Goal: Task Accomplishment & Management: Complete application form

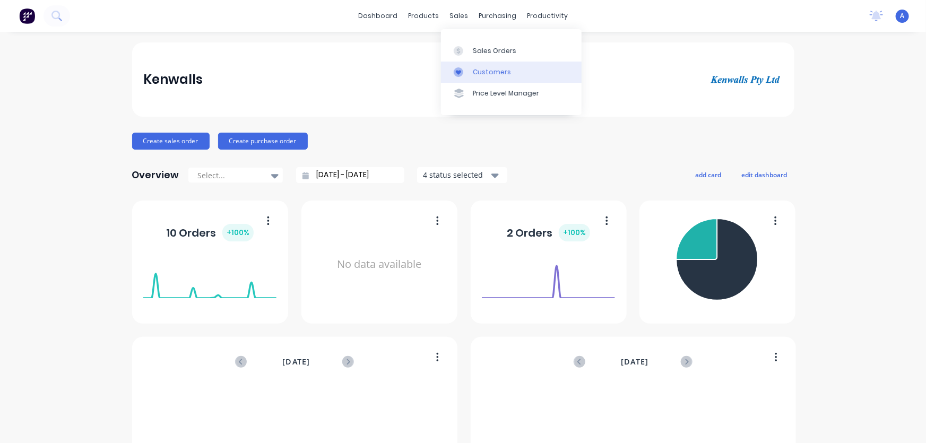
click at [475, 74] on div "Customers" at bounding box center [492, 72] width 38 height 10
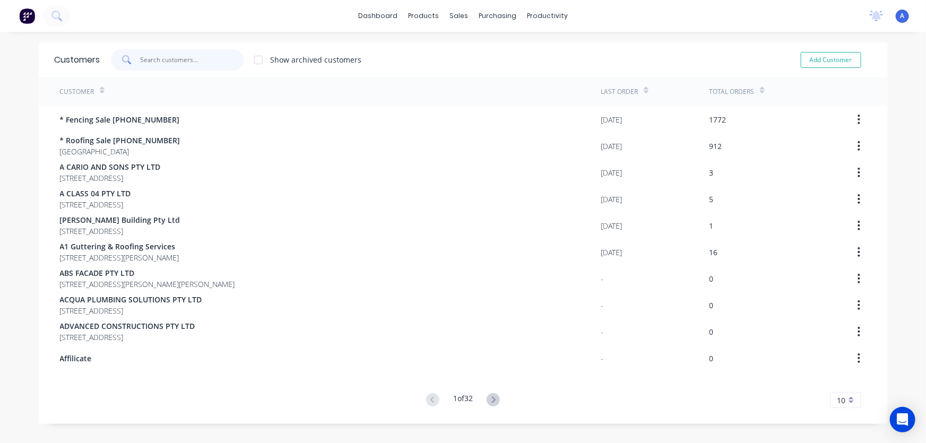
click at [175, 65] on input "text" at bounding box center [192, 59] width 104 height 21
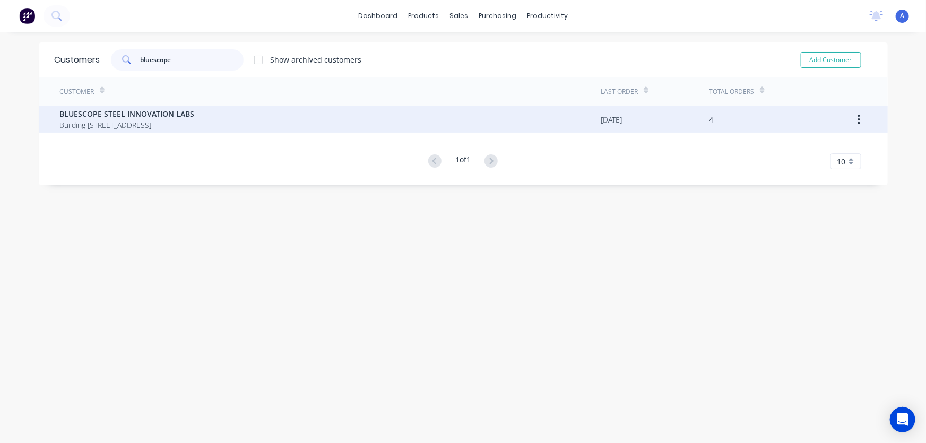
type input "bluescope"
click at [174, 126] on span "Building [STREET_ADDRESS]" at bounding box center [127, 124] width 135 height 11
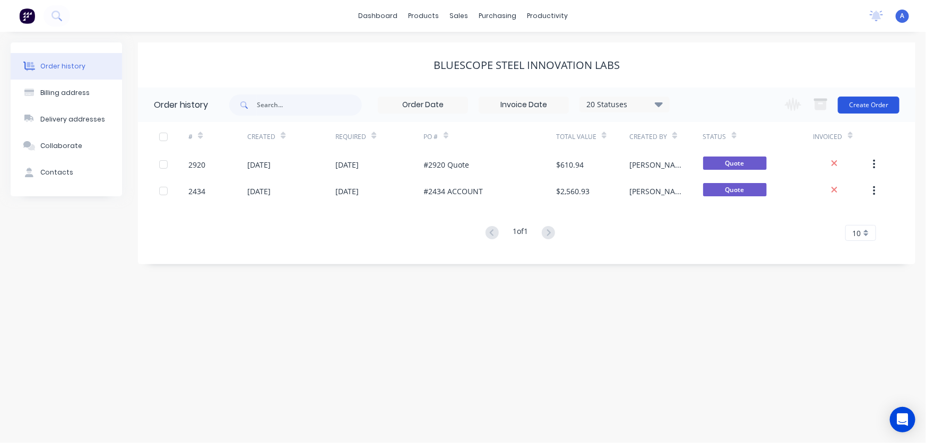
click at [868, 105] on button "Create Order" at bounding box center [869, 105] width 62 height 17
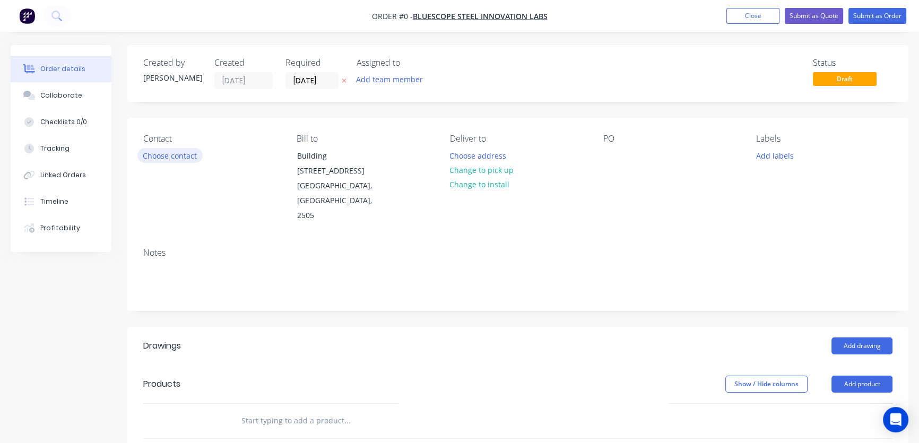
click at [160, 158] on button "Choose contact" at bounding box center [169, 155] width 65 height 14
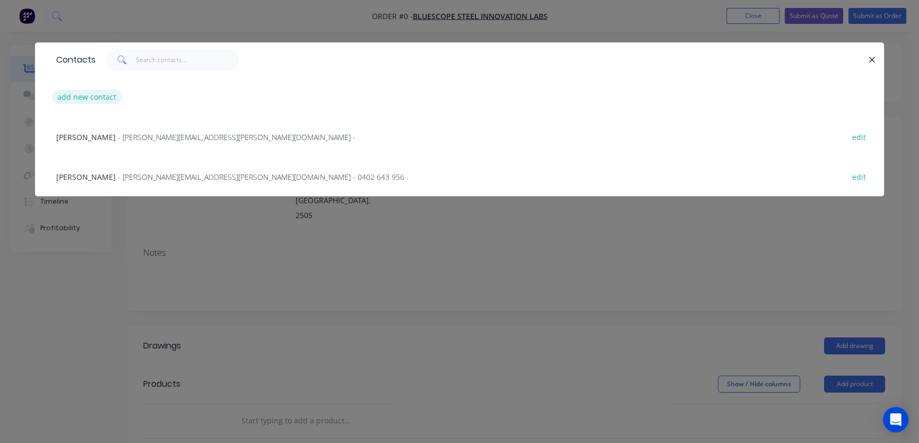
click at [90, 97] on button "add new contact" at bounding box center [87, 97] width 70 height 14
select select "AU"
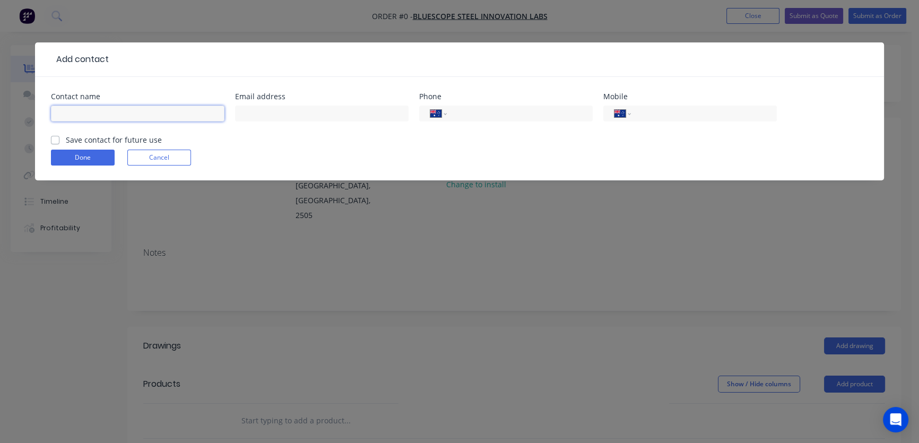
click at [75, 108] on input "text" at bounding box center [138, 114] width 174 height 16
type input "sash srbinoski"
click at [264, 112] on input "text" at bounding box center [322, 114] width 174 height 16
type input "[EMAIL_ADDRESS][DOMAIN_NAME]"
click at [642, 111] on input "tel" at bounding box center [702, 114] width 127 height 12
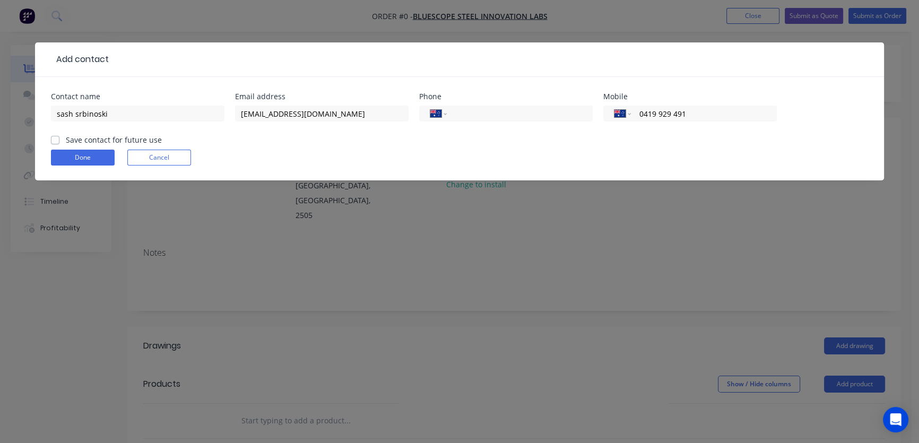
type input "0419 929 491"
click at [66, 142] on label "Save contact for future use" at bounding box center [114, 139] width 96 height 11
click at [54, 142] on input "Save contact for future use" at bounding box center [55, 139] width 8 height 10
checkbox input "true"
click at [64, 159] on button "Done" at bounding box center [83, 158] width 64 height 16
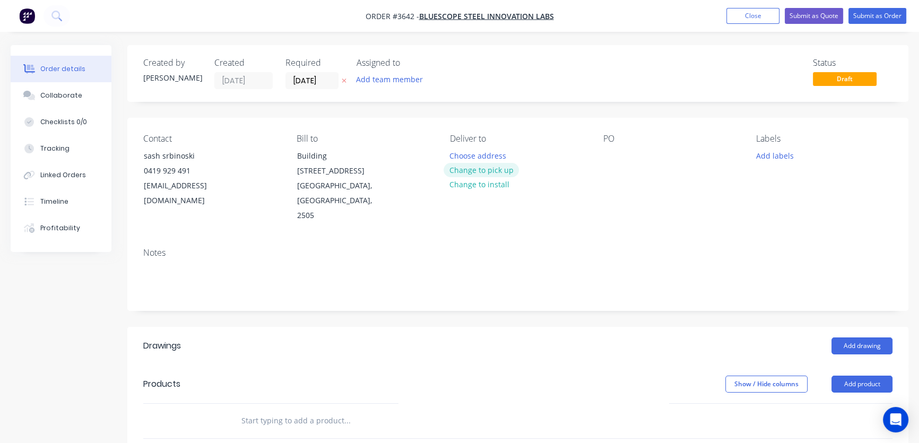
click at [470, 173] on button "Change to pick up" at bounding box center [481, 170] width 75 height 14
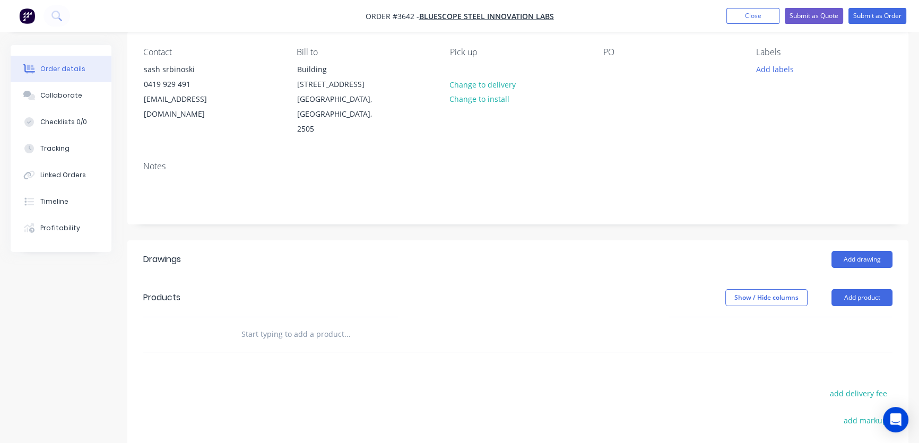
scroll to position [96, 0]
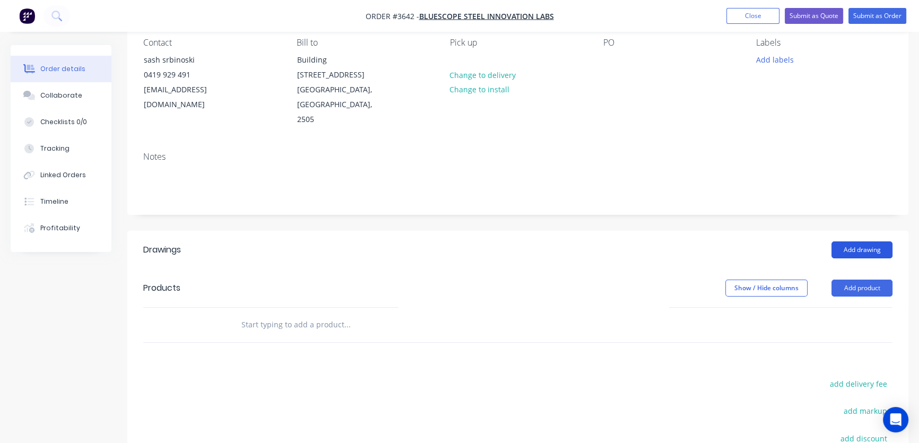
click at [850, 242] on button "Add drawing" at bounding box center [862, 250] width 61 height 17
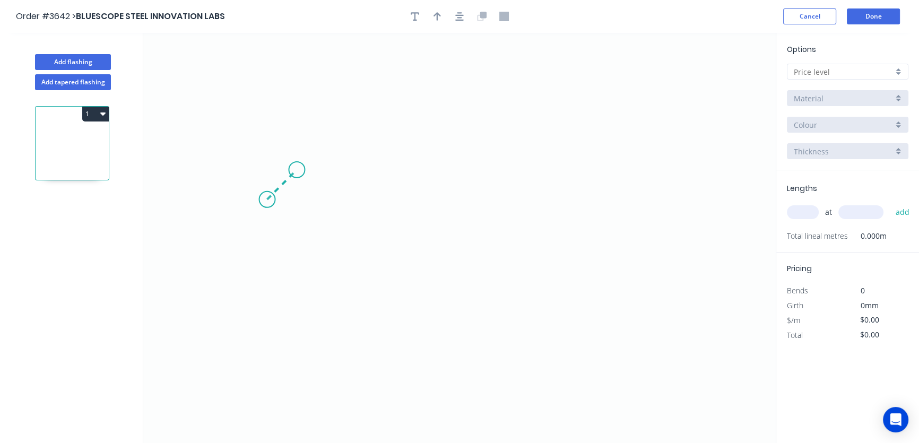
drag, startPoint x: 267, startPoint y: 200, endPoint x: 297, endPoint y: 171, distance: 40.9
click at [297, 171] on icon "0" at bounding box center [459, 238] width 633 height 410
drag, startPoint x: 297, startPoint y: 170, endPoint x: 467, endPoint y: 160, distance: 169.7
click at [467, 160] on icon "0 ?" at bounding box center [459, 238] width 633 height 410
drag, startPoint x: 467, startPoint y: 170, endPoint x: 425, endPoint y: 297, distance: 133.6
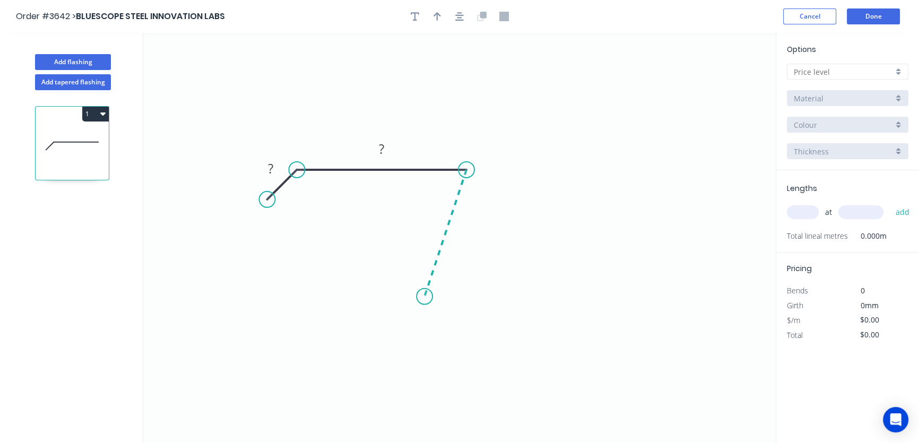
click at [425, 297] on icon "0 ? ?" at bounding box center [459, 238] width 633 height 410
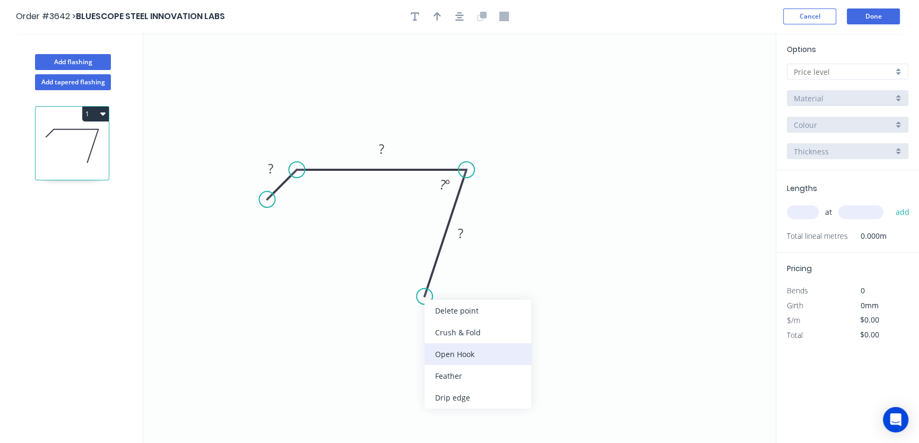
click at [450, 353] on div "Open Hook" at bounding box center [478, 354] width 107 height 22
click at [439, 289] on icon "0 ? ? OH 25 ? ? º" at bounding box center [459, 238] width 633 height 410
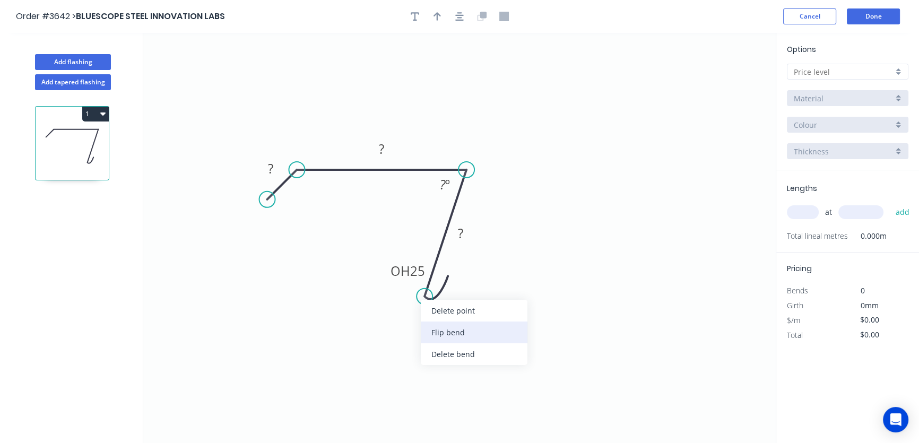
click at [445, 333] on div "Flip bend" at bounding box center [474, 333] width 107 height 22
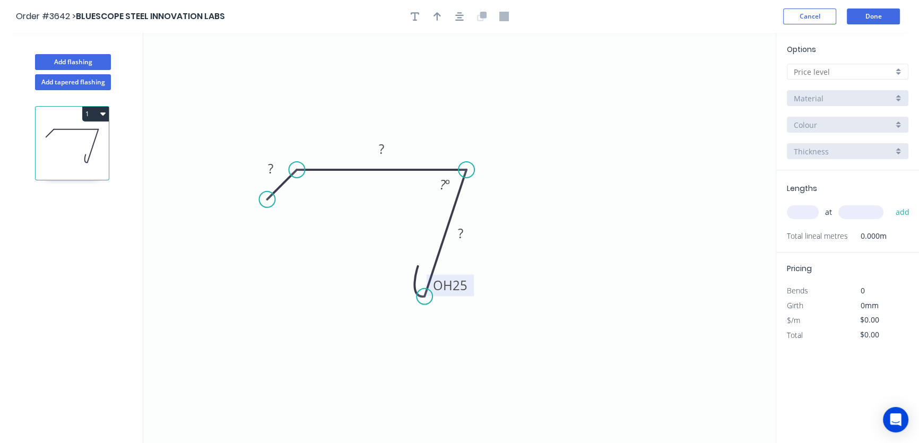
click at [465, 287] on tspan "25" at bounding box center [460, 286] width 15 height 18
drag, startPoint x: 451, startPoint y: 293, endPoint x: 454, endPoint y: 304, distance: 11.2
click at [454, 304] on icon "0 ? ? OH 20 ? ? º" at bounding box center [459, 238] width 633 height 410
drag, startPoint x: 451, startPoint y: 295, endPoint x: 372, endPoint y: 312, distance: 80.8
click at [372, 312] on rect at bounding box center [371, 302] width 47 height 22
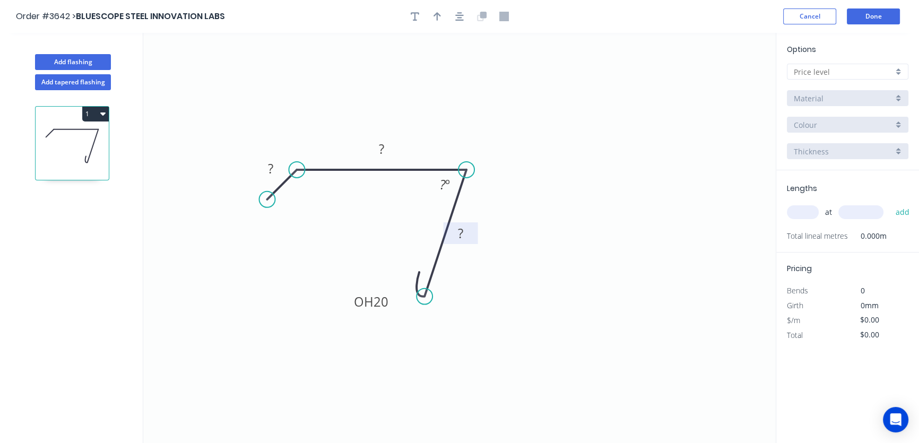
click at [462, 232] on tspan "?" at bounding box center [460, 234] width 5 height 18
click at [382, 149] on tspan "?" at bounding box center [381, 149] width 5 height 18
click at [270, 165] on tspan "?" at bounding box center [270, 169] width 5 height 18
click at [307, 193] on icon "0 30 225 OH 20 160 ? º" at bounding box center [459, 238] width 633 height 410
drag, startPoint x: 270, startPoint y: 197, endPoint x: 278, endPoint y: 202, distance: 9.0
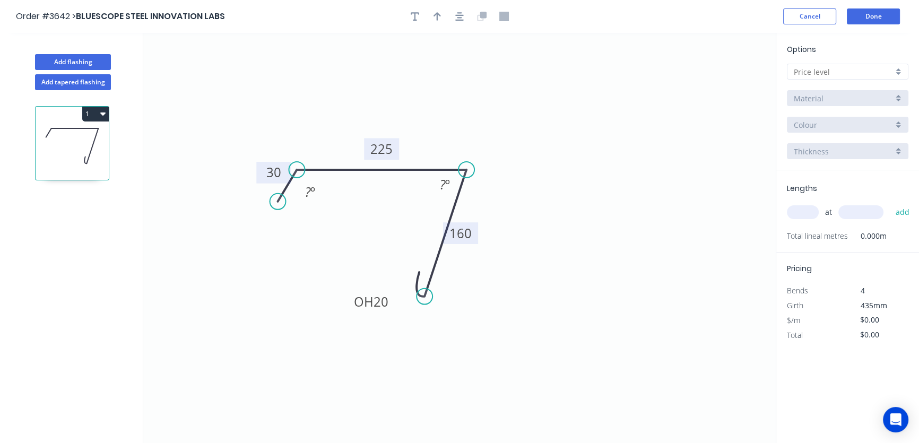
click at [278, 202] on circle at bounding box center [278, 202] width 16 height 16
click at [308, 193] on tspan "?" at bounding box center [308, 192] width 6 height 18
click at [443, 186] on tspan "?" at bounding box center [443, 185] width 6 height 18
click at [457, 90] on icon "0 30 225 OH 20 160 120 º 80 º" at bounding box center [459, 238] width 633 height 410
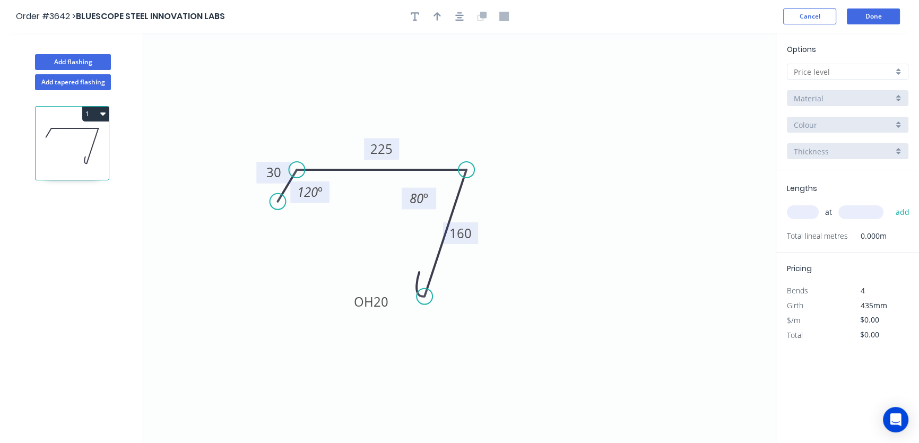
drag, startPoint x: 433, startPoint y: 194, endPoint x: 407, endPoint y: 208, distance: 29.4
click at [407, 208] on rect at bounding box center [419, 199] width 35 height 22
drag, startPoint x: 460, startPoint y: 242, endPoint x: 511, endPoint y: 259, distance: 53.7
click at [511, 259] on rect at bounding box center [513, 250] width 35 height 22
drag, startPoint x: 376, startPoint y: 136, endPoint x: 384, endPoint y: 122, distance: 15.7
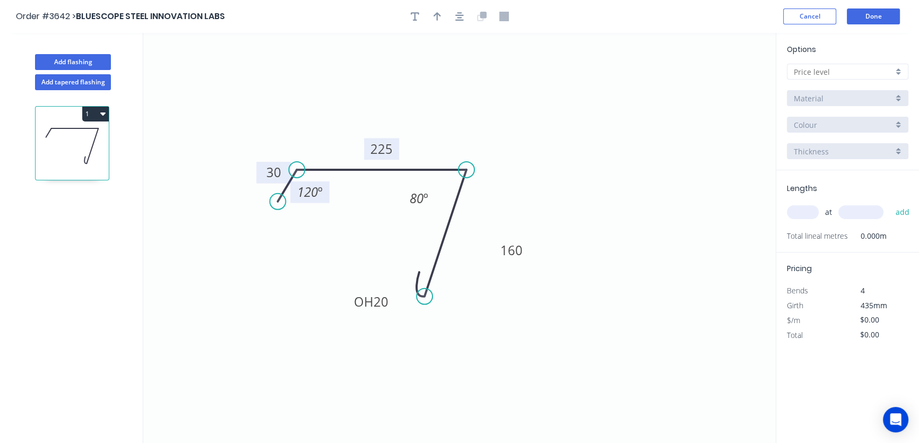
click at [384, 122] on icon "0 30 225 OH 20 160 120 º 80 º" at bounding box center [459, 238] width 633 height 410
drag, startPoint x: 383, startPoint y: 138, endPoint x: 389, endPoint y: 114, distance: 25.1
click at [389, 114] on rect at bounding box center [387, 125] width 35 height 22
drag, startPoint x: 260, startPoint y: 173, endPoint x: 241, endPoint y: 175, distance: 18.8
click at [241, 175] on rect at bounding box center [257, 176] width 35 height 22
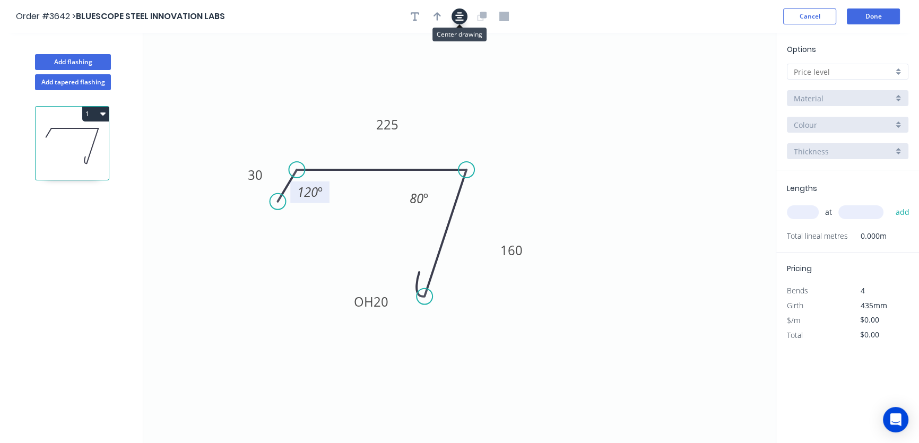
click at [461, 15] on icon "button" at bounding box center [459, 17] width 8 height 10
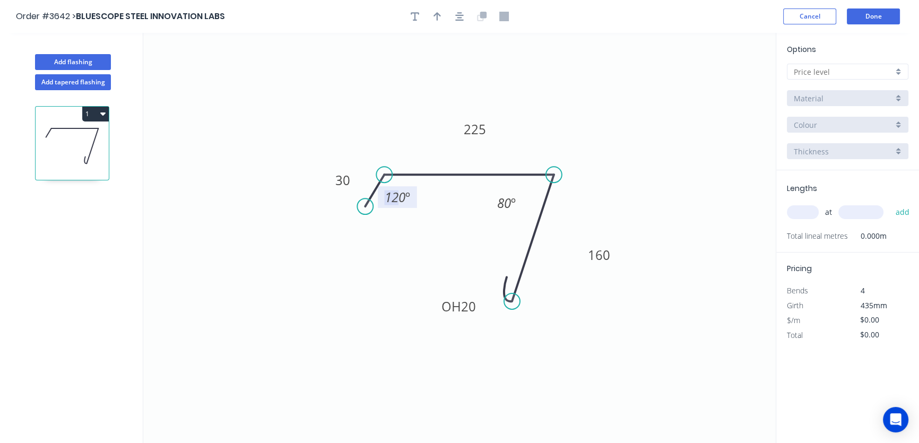
drag, startPoint x: 400, startPoint y: 204, endPoint x: 403, endPoint y: 210, distance: 7.4
click at [403, 210] on icon "0 30 225 OH 20 160 120 º 80 º" at bounding box center [459, 238] width 633 height 410
drag, startPoint x: 414, startPoint y: 200, endPoint x: 424, endPoint y: 201, distance: 10.1
click at [424, 201] on rect at bounding box center [407, 198] width 39 height 22
click at [439, 21] on button "button" at bounding box center [437, 16] width 16 height 16
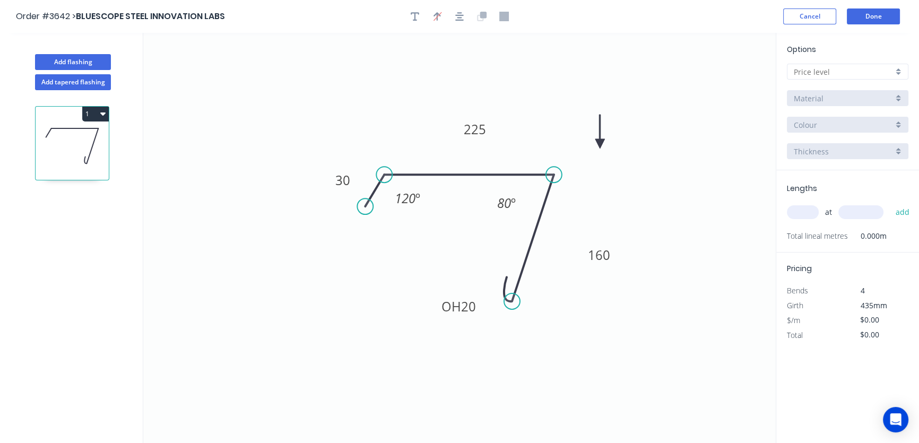
drag, startPoint x: 722, startPoint y: 84, endPoint x: 600, endPoint y: 144, distance: 136.0
click at [600, 144] on icon at bounding box center [601, 132] width 10 height 34
drag, startPoint x: 601, startPoint y: 142, endPoint x: 575, endPoint y: 143, distance: 26.0
click at [575, 143] on icon at bounding box center [583, 134] width 31 height 31
click at [897, 71] on div at bounding box center [848, 72] width 122 height 16
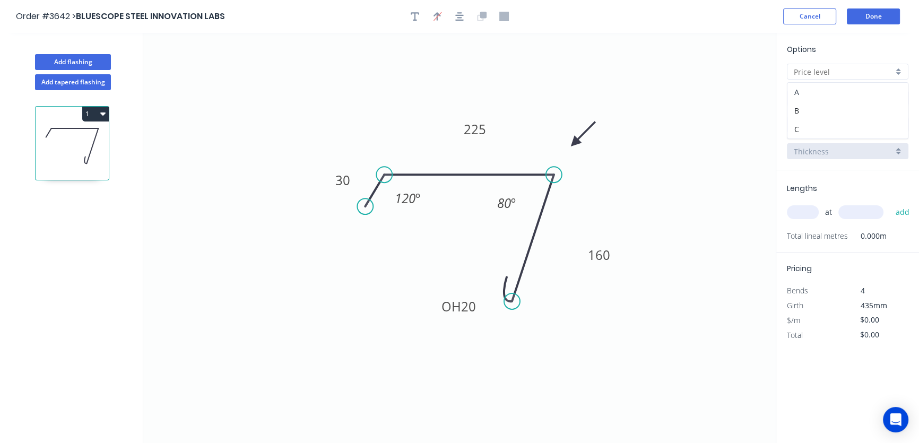
click at [815, 90] on div "A" at bounding box center [848, 92] width 121 height 19
type input "A"
type input "$34.91"
click at [900, 97] on div "*A-Zincalume" at bounding box center [848, 98] width 122 height 16
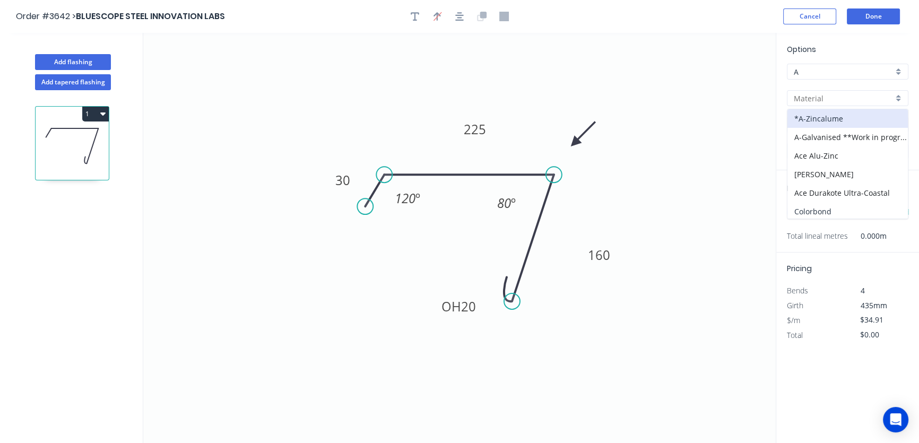
drag, startPoint x: 819, startPoint y: 212, endPoint x: 824, endPoint y: 209, distance: 5.7
click at [820, 212] on div "Colorbond" at bounding box center [848, 211] width 121 height 19
type input "Colorbond"
type input "Basalt"
type input "$37.41"
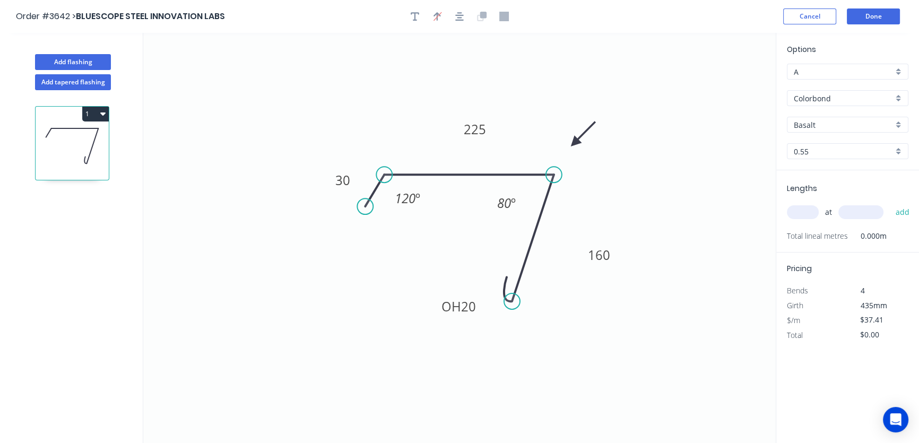
click at [898, 126] on div "Basalt" at bounding box center [848, 125] width 122 height 16
click at [839, 198] on div "Woodland Grey" at bounding box center [848, 202] width 121 height 19
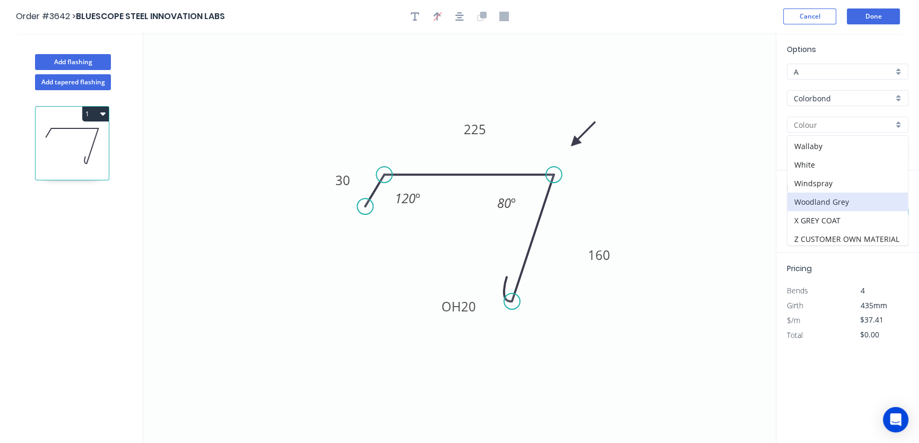
type input "Woodland Grey"
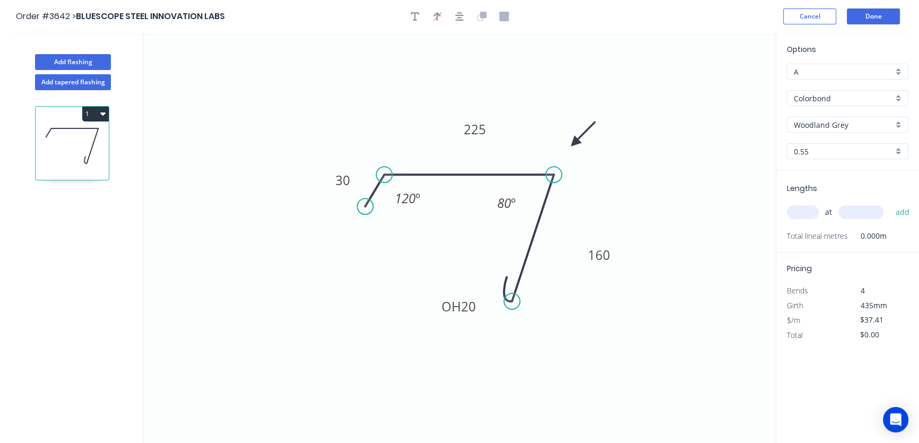
click at [796, 217] on input "text" at bounding box center [803, 212] width 32 height 14
type input "2"
click at [845, 211] on input "text" at bounding box center [861, 212] width 45 height 14
type input "2000"
click at [899, 211] on button "add" at bounding box center [902, 212] width 25 height 18
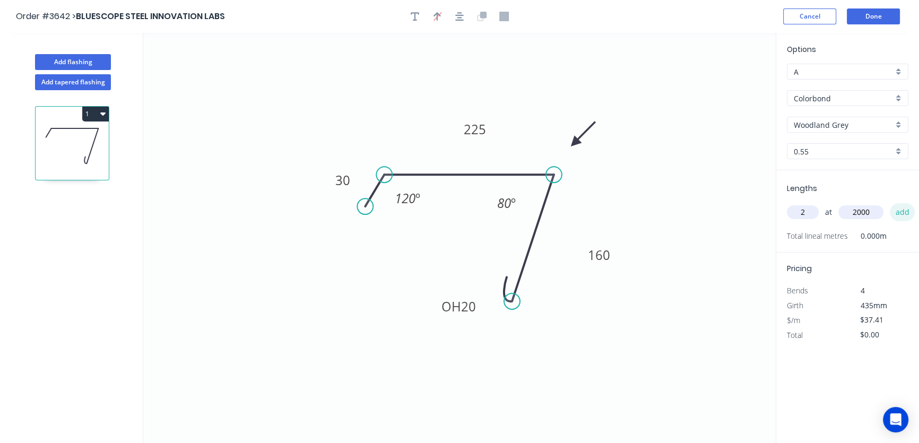
type input "$149.64"
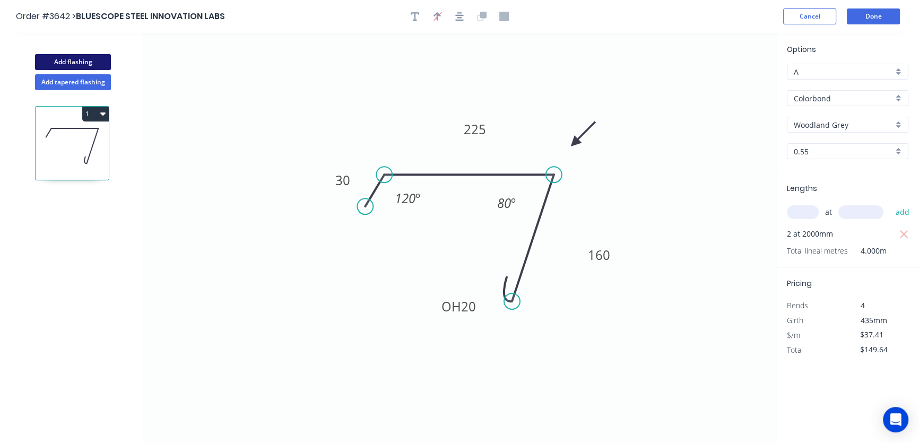
click at [79, 62] on button "Add flashing" at bounding box center [73, 62] width 76 height 16
type input "$0.00"
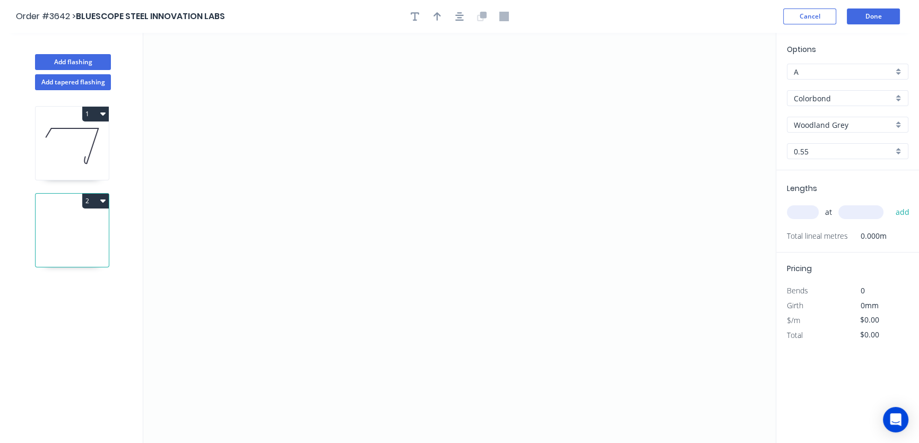
click at [67, 214] on icon at bounding box center [72, 233] width 73 height 68
drag, startPoint x: 275, startPoint y: 143, endPoint x: 322, endPoint y: 115, distance: 54.5
click at [322, 115] on icon "0" at bounding box center [459, 238] width 633 height 410
drag, startPoint x: 322, startPoint y: 115, endPoint x: 488, endPoint y: 114, distance: 166.2
click at [488, 114] on icon "0 ?" at bounding box center [459, 238] width 633 height 410
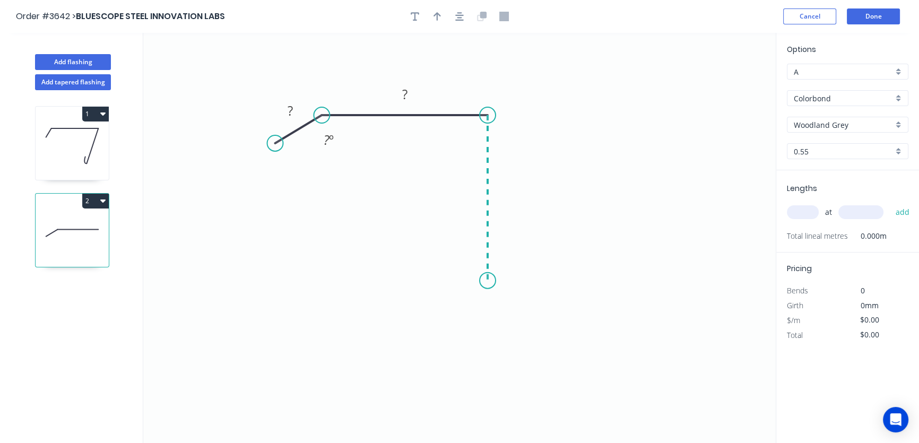
drag, startPoint x: 488, startPoint y: 114, endPoint x: 492, endPoint y: 281, distance: 167.3
click at [492, 281] on icon "0 ? ? ? º" at bounding box center [459, 238] width 633 height 410
click at [488, 280] on circle at bounding box center [488, 281] width 16 height 16
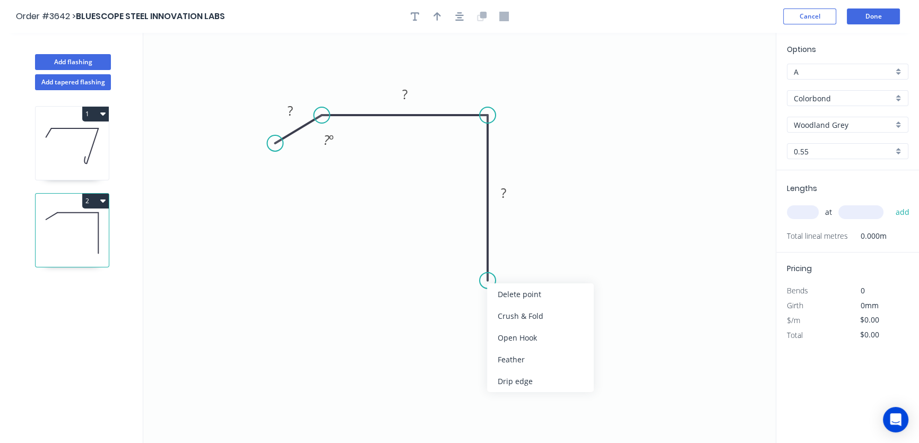
click at [512, 337] on div "Open Hook" at bounding box center [540, 338] width 107 height 22
click at [501, 315] on div "Flip bend" at bounding box center [542, 317] width 107 height 22
click at [290, 109] on tspan "?" at bounding box center [290, 111] width 5 height 18
click at [404, 91] on tspan "?" at bounding box center [404, 94] width 5 height 18
click at [504, 192] on tspan "?" at bounding box center [503, 193] width 5 height 18
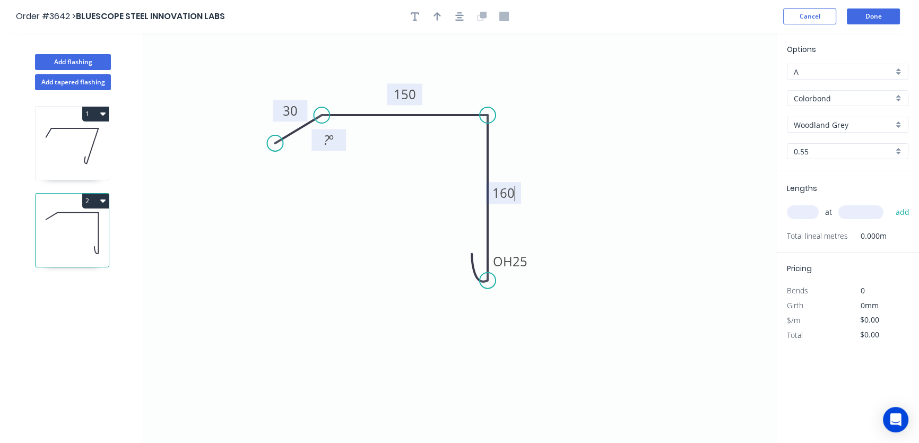
type input "$33.00"
click at [325, 138] on tspan "?" at bounding box center [327, 140] width 6 height 18
click at [345, 138] on rect at bounding box center [328, 141] width 45 height 22
click at [327, 138] on tspan "?" at bounding box center [326, 140] width 6 height 18
drag, startPoint x: 323, startPoint y: 150, endPoint x: 321, endPoint y: 166, distance: 16.0
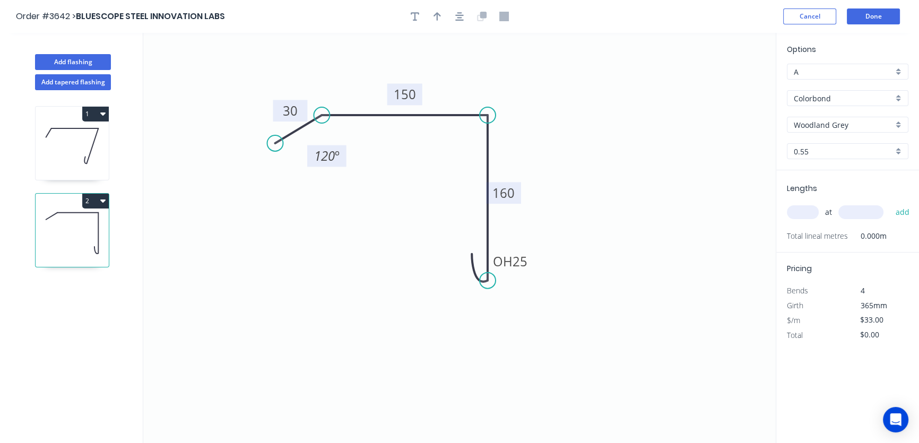
click at [321, 166] on rect at bounding box center [326, 156] width 39 height 22
drag, startPoint x: 274, startPoint y: 108, endPoint x: 247, endPoint y: 107, distance: 26.6
click at [248, 107] on rect at bounding box center [265, 110] width 35 height 22
drag, startPoint x: 403, startPoint y: 84, endPoint x: 405, endPoint y: 71, distance: 13.4
click at [405, 71] on rect at bounding box center [406, 82] width 35 height 22
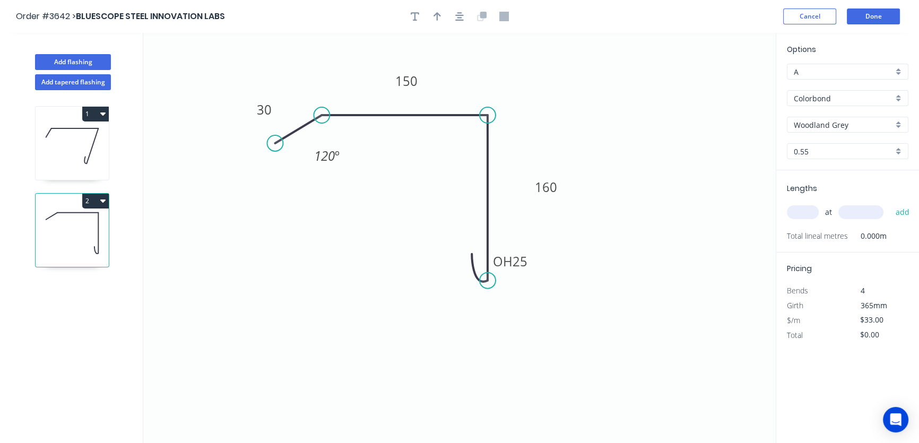
drag, startPoint x: 521, startPoint y: 192, endPoint x: 563, endPoint y: 186, distance: 42.9
click at [563, 186] on rect at bounding box center [546, 187] width 35 height 22
drag, startPoint x: 511, startPoint y: 270, endPoint x: 518, endPoint y: 269, distance: 6.5
click at [455, 269] on icon "0 30 150 OH 25 160 120 º" at bounding box center [459, 238] width 633 height 410
drag, startPoint x: 531, startPoint y: 262, endPoint x: 444, endPoint y: 271, distance: 87.6
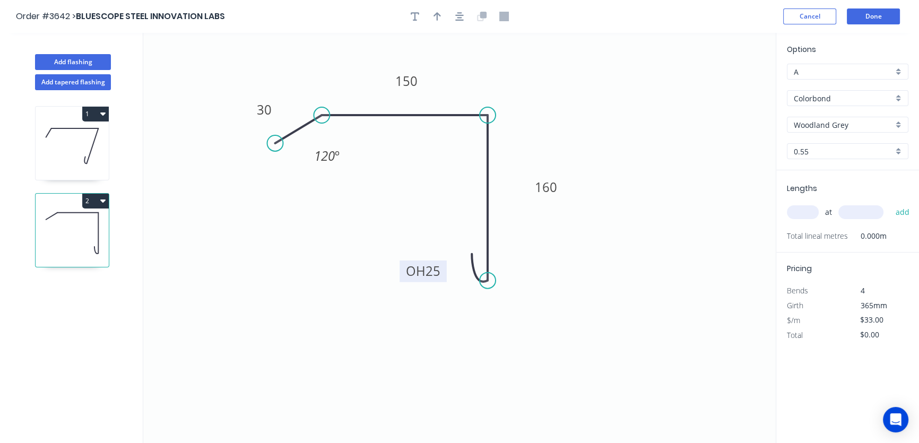
click at [444, 271] on rect at bounding box center [423, 272] width 47 height 22
click at [459, 18] on icon "button" at bounding box center [459, 17] width 8 height 10
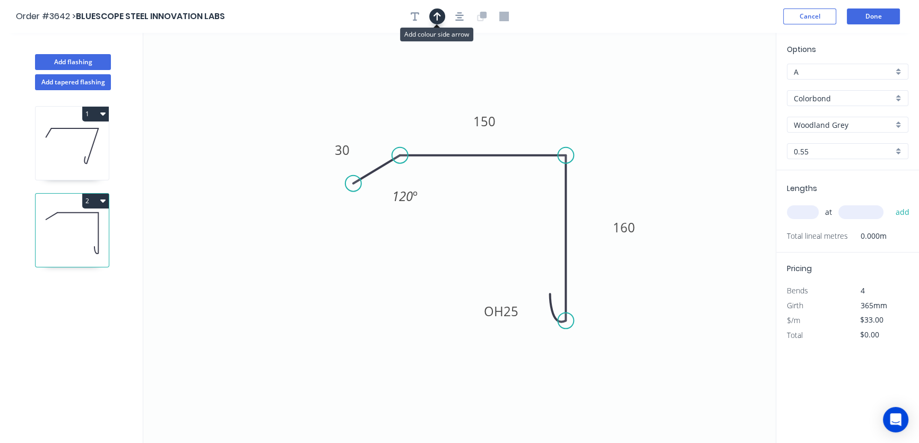
click at [437, 19] on icon "button" at bounding box center [437, 16] width 7 height 8
drag, startPoint x: 723, startPoint y: 87, endPoint x: 606, endPoint y: 127, distance: 123.4
click at [606, 127] on icon at bounding box center [606, 115] width 10 height 34
drag, startPoint x: 610, startPoint y: 124, endPoint x: 621, endPoint y: 170, distance: 47.5
click at [621, 170] on icon at bounding box center [629, 161] width 31 height 31
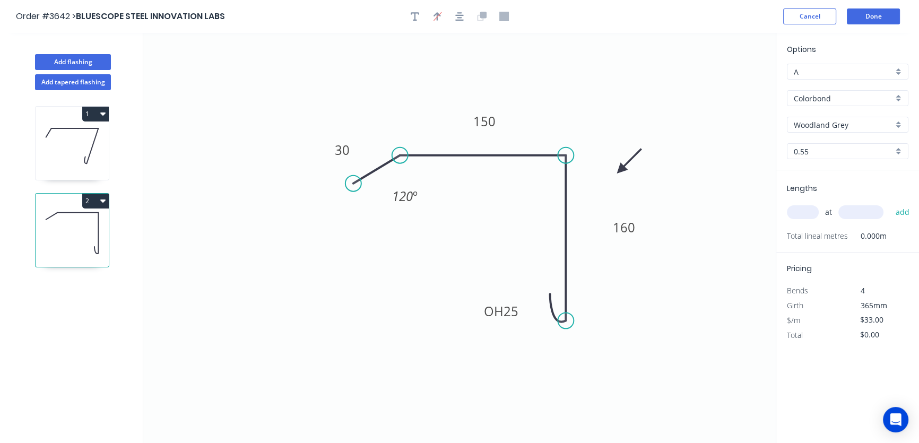
click at [803, 210] on input "text" at bounding box center [803, 212] width 32 height 14
type input "4"
click at [857, 209] on input "text" at bounding box center [861, 212] width 45 height 14
type input "3000"
click at [904, 212] on button "add" at bounding box center [902, 212] width 25 height 18
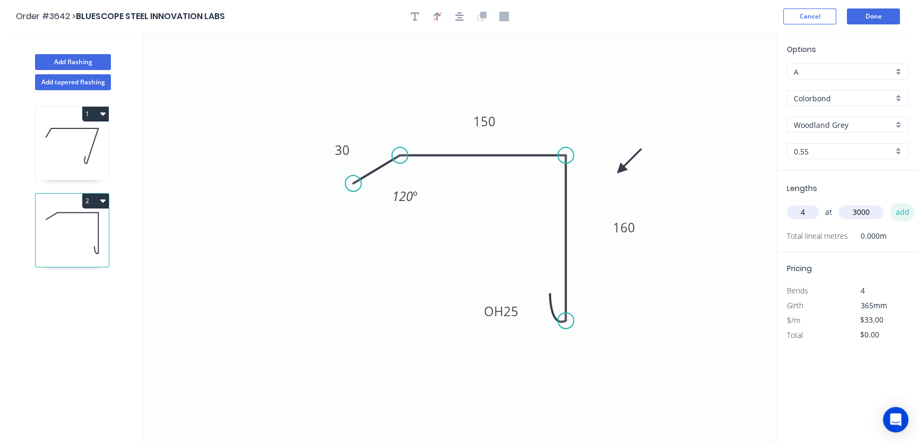
type input "$396.00"
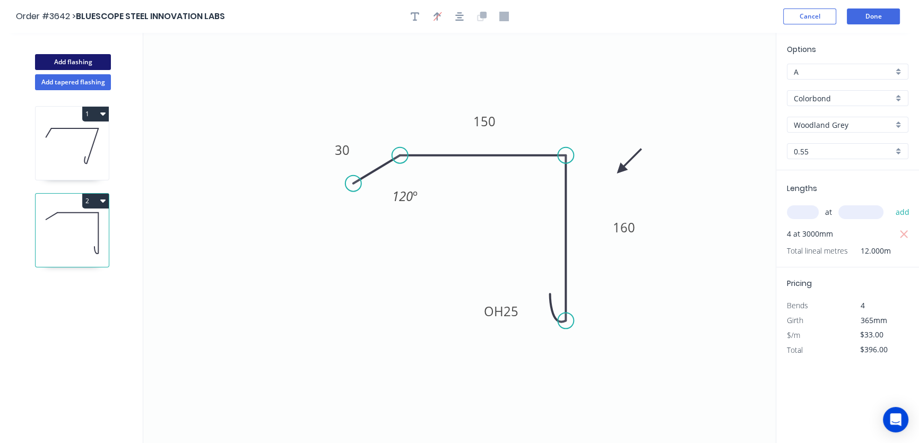
click at [92, 64] on button "Add flashing" at bounding box center [73, 62] width 76 height 16
type input "$0.00"
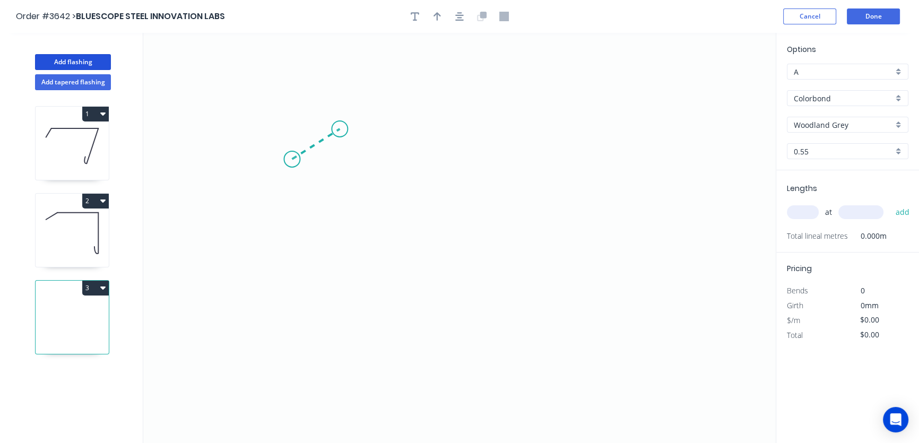
drag, startPoint x: 292, startPoint y: 159, endPoint x: 340, endPoint y: 129, distance: 56.6
click at [340, 129] on icon "0" at bounding box center [459, 238] width 633 height 410
drag, startPoint x: 342, startPoint y: 127, endPoint x: 535, endPoint y: 121, distance: 193.4
click at [535, 121] on icon "0 ?" at bounding box center [459, 238] width 633 height 410
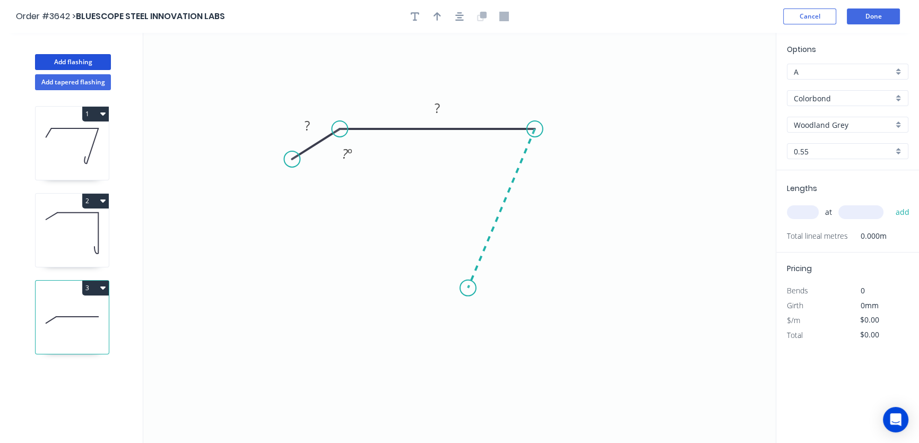
drag, startPoint x: 536, startPoint y: 129, endPoint x: 468, endPoint y: 288, distance: 173.1
click at [468, 288] on icon "0 ? ? ? º" at bounding box center [459, 238] width 633 height 410
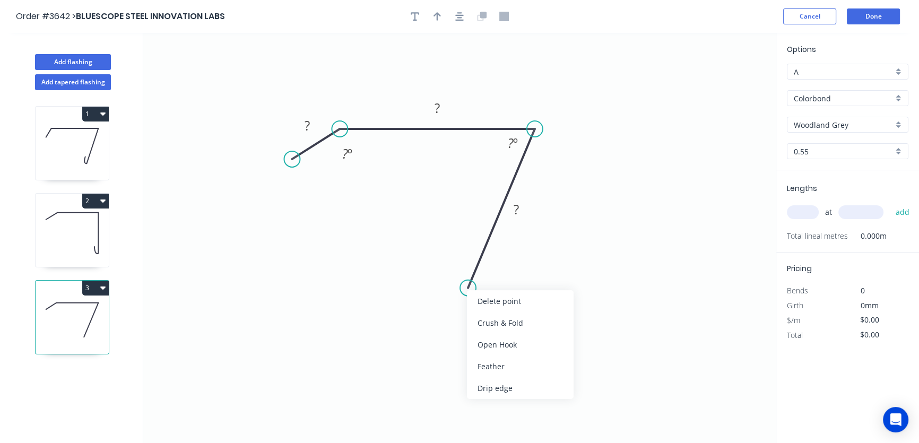
click at [493, 345] on div "Open Hook" at bounding box center [520, 345] width 107 height 22
click at [495, 327] on div "Flip bend" at bounding box center [523, 326] width 107 height 22
click at [516, 212] on tspan "?" at bounding box center [516, 210] width 5 height 18
click at [437, 106] on tspan "?" at bounding box center [437, 108] width 5 height 18
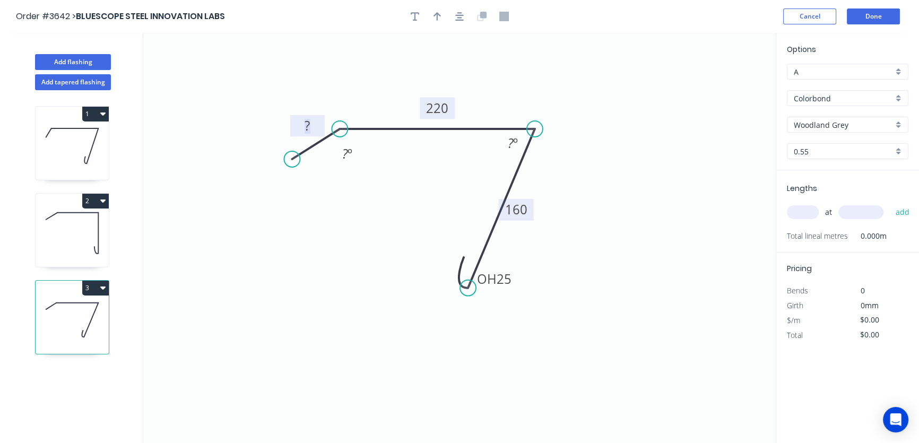
click at [306, 125] on tspan "?" at bounding box center [307, 126] width 5 height 18
click at [350, 154] on tspan "º" at bounding box center [350, 154] width 5 height 18
click at [514, 140] on tspan "º" at bounding box center [515, 143] width 5 height 18
click at [460, 17] on icon "button" at bounding box center [459, 16] width 8 height 8
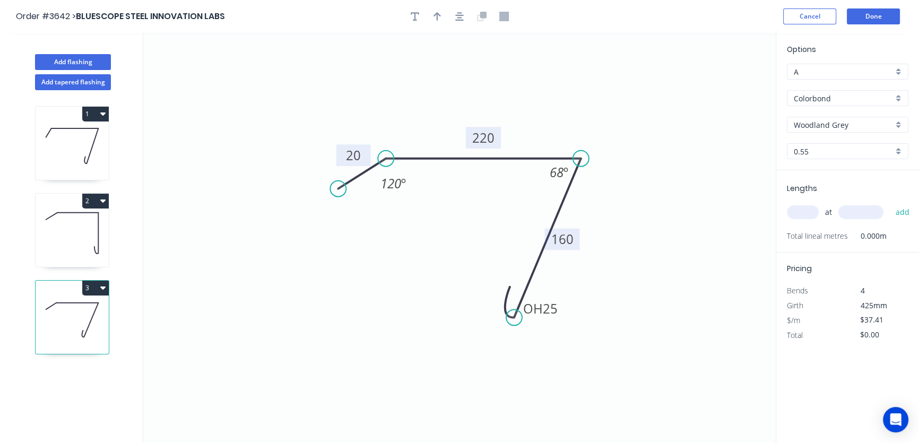
click at [336, 155] on icon "0 20 220 OH 25 160 120 º 68 º" at bounding box center [459, 238] width 633 height 410
drag, startPoint x: 340, startPoint y: 154, endPoint x: 308, endPoint y: 153, distance: 31.3
click at [308, 153] on rect at bounding box center [322, 155] width 35 height 22
drag, startPoint x: 480, startPoint y: 127, endPoint x: 483, endPoint y: 109, distance: 17.7
click at [483, 109] on rect at bounding box center [486, 119] width 35 height 22
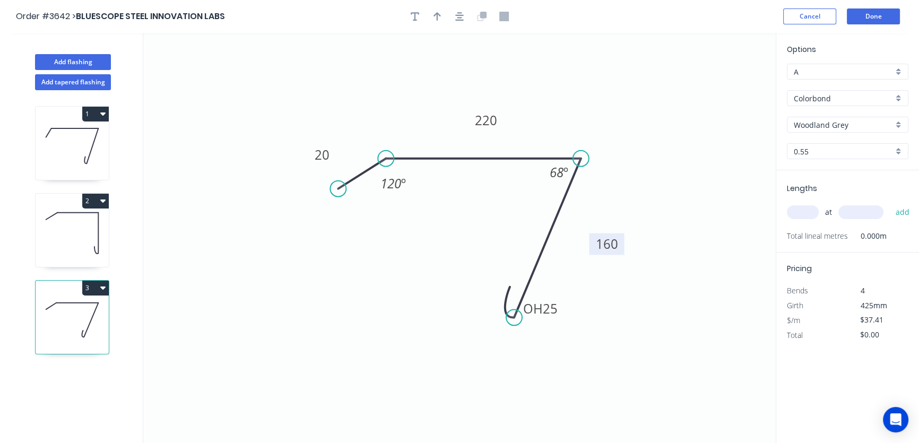
drag, startPoint x: 577, startPoint y: 238, endPoint x: 622, endPoint y: 243, distance: 44.8
click at [622, 243] on rect at bounding box center [606, 245] width 35 height 22
drag, startPoint x: 554, startPoint y: 309, endPoint x: 530, endPoint y: 319, distance: 25.5
click at [514, 319] on icon "0 20 220 OH 25 160 120 º 68 º" at bounding box center [459, 238] width 633 height 410
drag, startPoint x: 548, startPoint y: 317, endPoint x: 547, endPoint y: 326, distance: 9.2
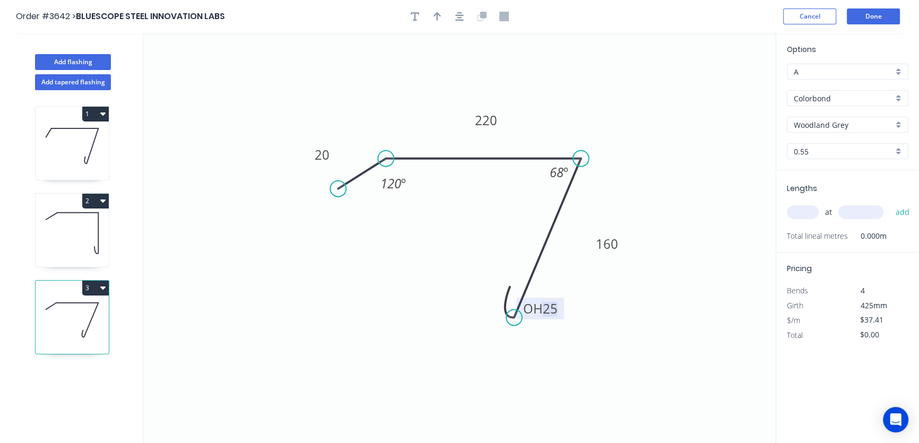
click at [547, 326] on icon "0 20 220 OH 25 160 120 º 68 º" at bounding box center [459, 238] width 633 height 410
drag, startPoint x: 541, startPoint y: 317, endPoint x: 452, endPoint y: 312, distance: 89.4
click at [452, 312] on rect at bounding box center [451, 303] width 47 height 22
drag, startPoint x: 547, startPoint y: 180, endPoint x: 516, endPoint y: 193, distance: 33.3
click at [516, 193] on rect at bounding box center [528, 186] width 35 height 22
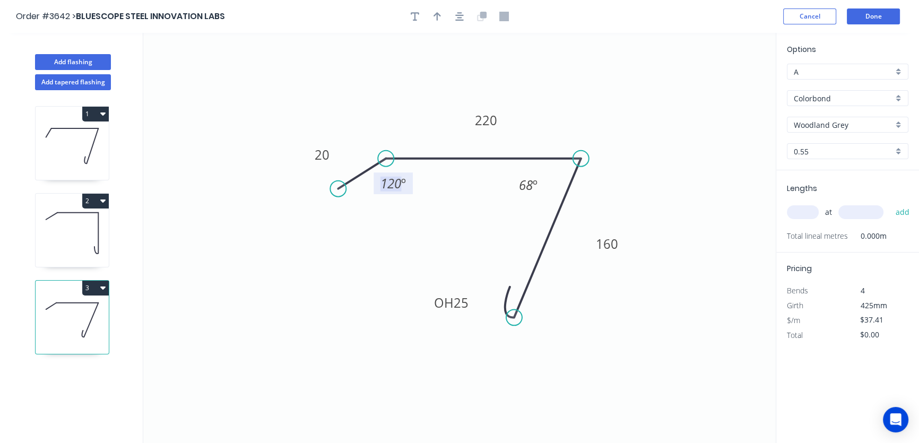
drag, startPoint x: 403, startPoint y: 191, endPoint x: 413, endPoint y: 199, distance: 12.4
click at [413, 199] on icon "0 20 220 OH 25 160 120 º 68 º" at bounding box center [459, 238] width 633 height 410
drag, startPoint x: 405, startPoint y: 193, endPoint x: 414, endPoint y: 205, distance: 15.2
click at [414, 205] on rect at bounding box center [402, 196] width 39 height 22
click at [471, 298] on rect at bounding box center [451, 303] width 47 height 22
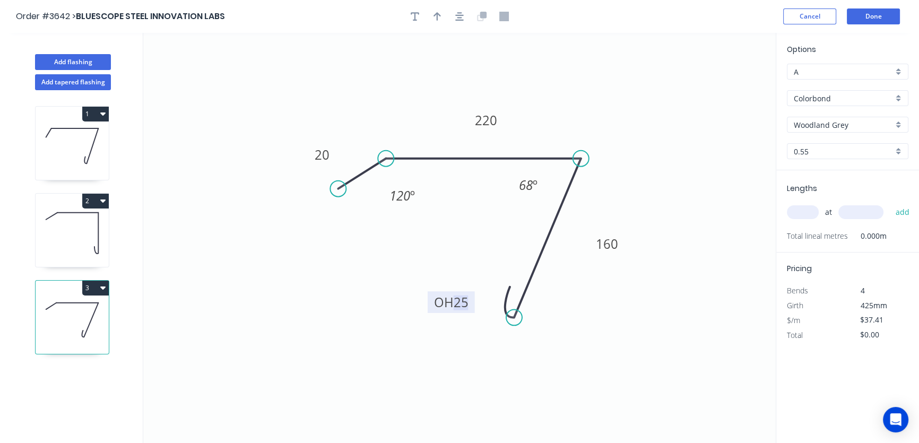
click at [467, 305] on tspan "25" at bounding box center [461, 303] width 15 height 18
click at [468, 304] on tspan "25" at bounding box center [461, 303] width 15 height 18
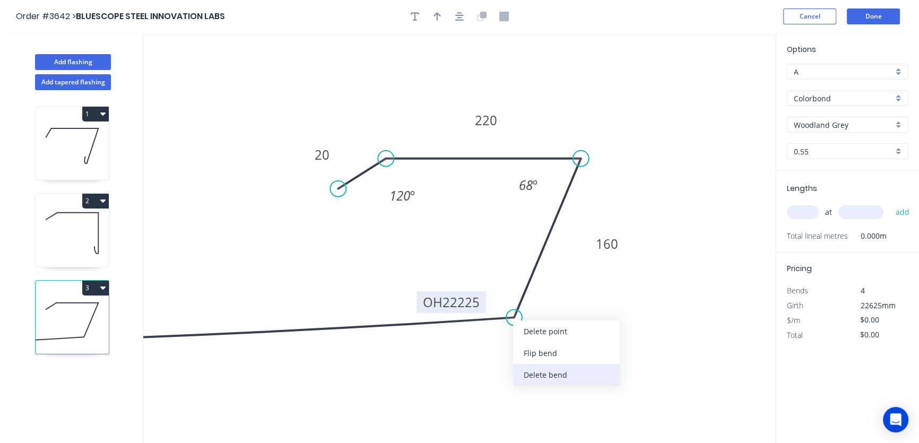
click at [535, 373] on div "Delete bend" at bounding box center [566, 375] width 107 height 22
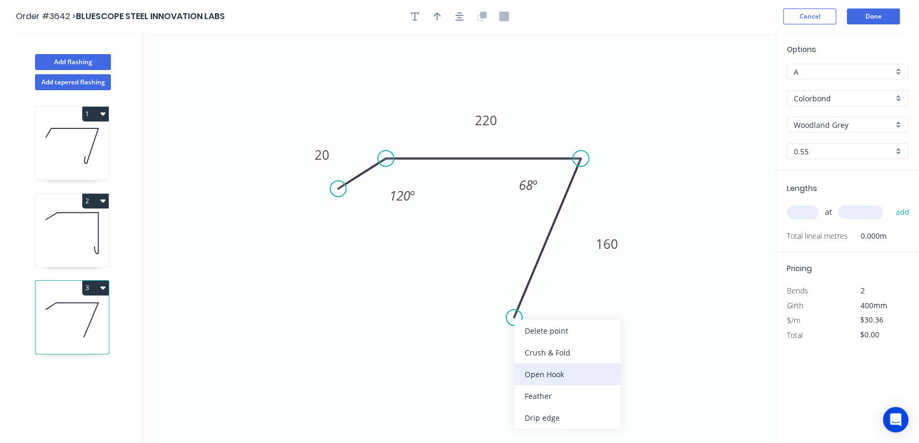
click at [538, 375] on div "Open Hook" at bounding box center [567, 375] width 107 height 22
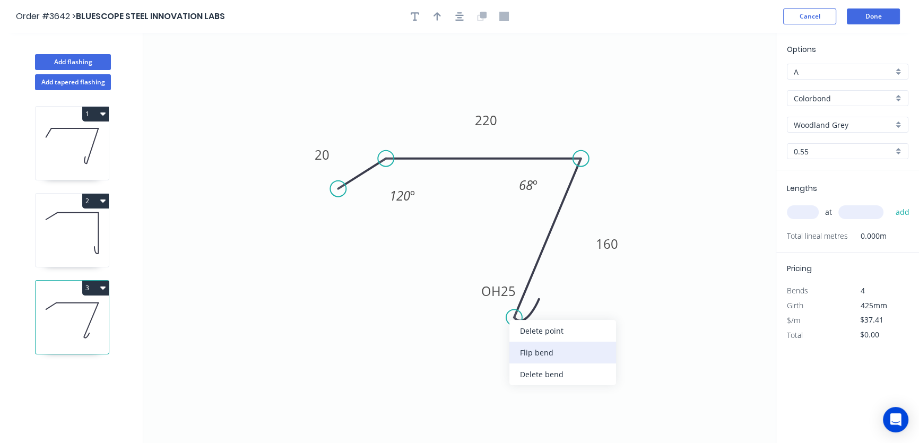
click at [526, 354] on div "Flip bend" at bounding box center [563, 353] width 107 height 22
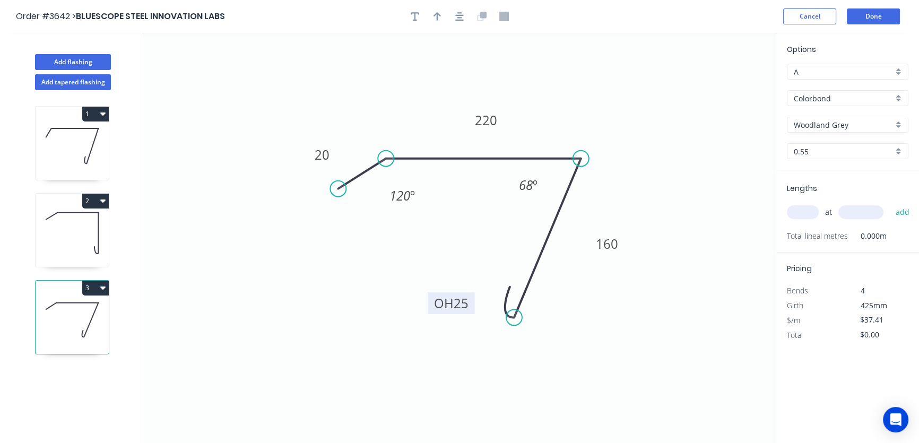
drag, startPoint x: 562, startPoint y: 311, endPoint x: 474, endPoint y: 306, distance: 88.3
click at [472, 306] on rect at bounding box center [451, 304] width 47 height 22
click at [470, 359] on icon "0 20 220 OH 25 160 120 º 68 º" at bounding box center [459, 238] width 633 height 410
click at [472, 304] on rect at bounding box center [451, 304] width 47 height 22
click at [468, 305] on tspan "25" at bounding box center [461, 304] width 15 height 18
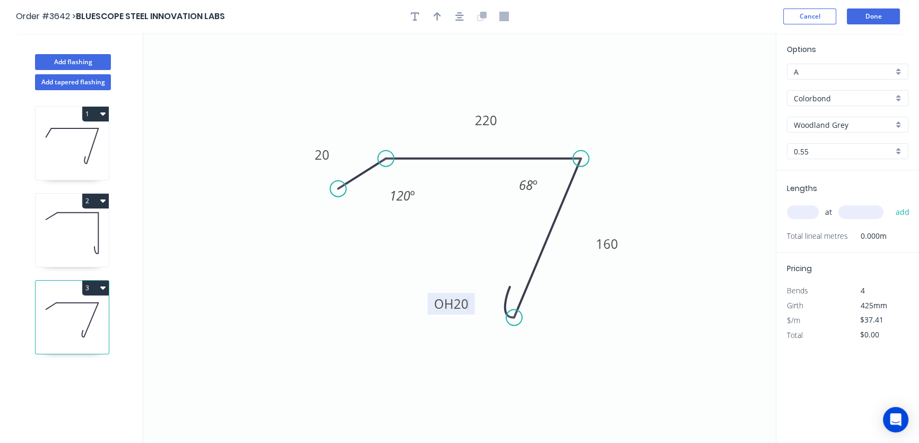
click at [86, 238] on icon at bounding box center [72, 233] width 73 height 68
type input "$33.00"
type input "$396.00"
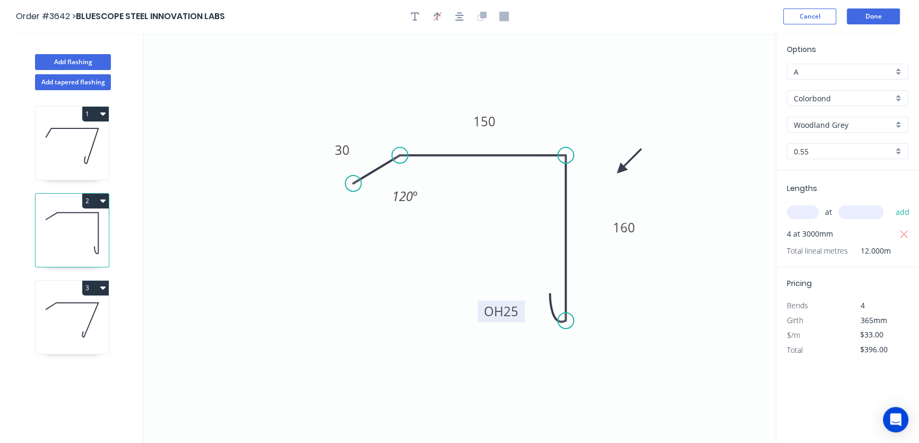
click at [520, 312] on rect at bounding box center [501, 312] width 47 height 22
click at [518, 314] on tspan "25" at bounding box center [511, 312] width 15 height 18
drag, startPoint x: 518, startPoint y: 314, endPoint x: 507, endPoint y: 316, distance: 10.4
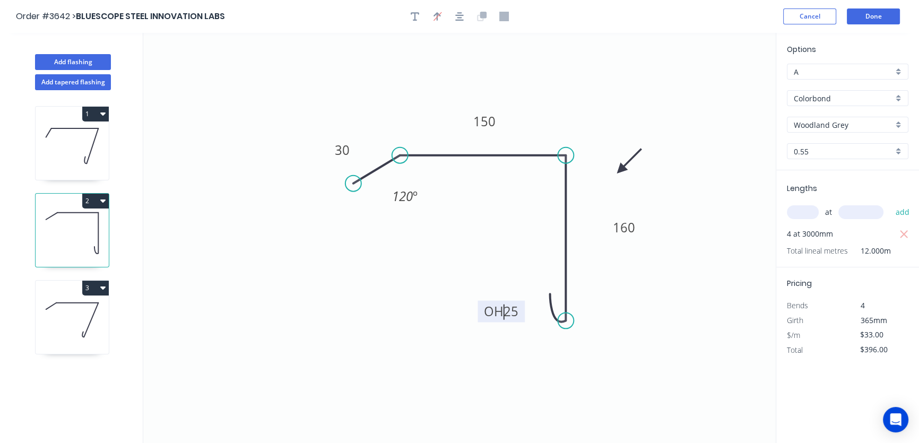
click at [507, 316] on tspan "25" at bounding box center [511, 312] width 15 height 18
click at [518, 313] on text "OH 25" at bounding box center [501, 312] width 35 height 18
click at [512, 312] on tspan "25" at bounding box center [511, 312] width 15 height 18
drag, startPoint x: 494, startPoint y: 357, endPoint x: 504, endPoint y: 341, distance: 18.7
click at [495, 356] on icon "0 30 150 OH 25 160 120 º" at bounding box center [459, 238] width 633 height 410
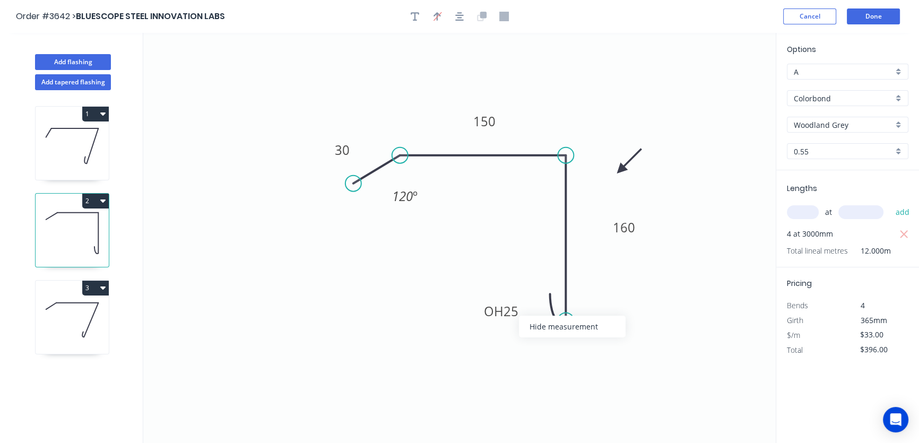
click at [515, 345] on icon "0 30 150 OH 25 160 120 º" at bounding box center [459, 238] width 633 height 410
click at [518, 313] on tspan "25" at bounding box center [511, 312] width 15 height 18
click at [89, 322] on icon at bounding box center [72, 320] width 73 height 68
type input "$37.41"
type input "$0.00"
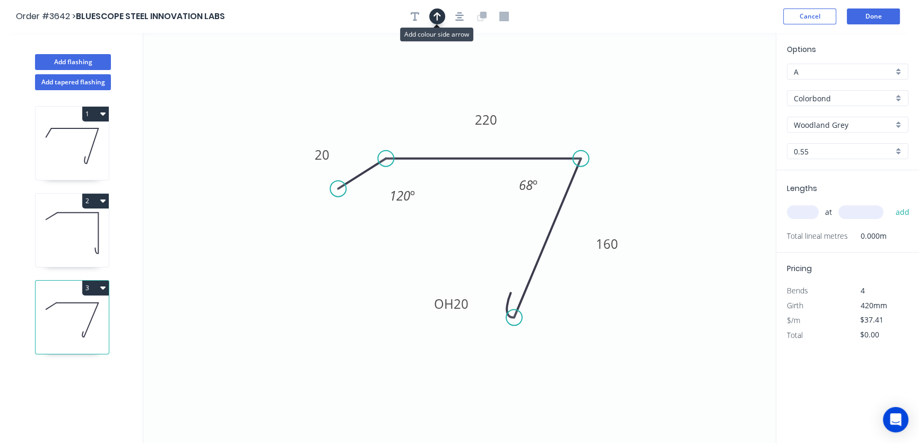
click at [440, 17] on icon "button" at bounding box center [437, 17] width 7 height 10
drag, startPoint x: 721, startPoint y: 83, endPoint x: 673, endPoint y: 212, distance: 138.1
click at [673, 212] on icon at bounding box center [673, 200] width 10 height 34
drag, startPoint x: 674, startPoint y: 209, endPoint x: 633, endPoint y: 177, distance: 52.2
click at [632, 177] on icon at bounding box center [642, 165] width 31 height 31
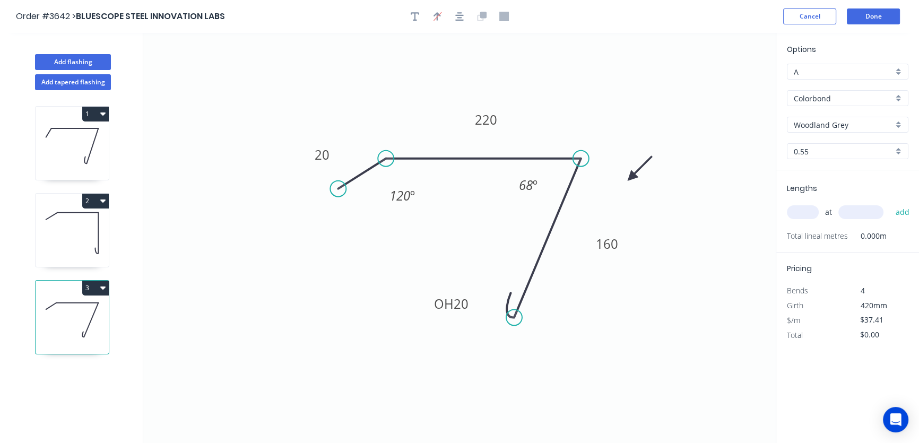
click at [802, 207] on input "text" at bounding box center [803, 212] width 32 height 14
type input "3"
click at [851, 213] on input "text" at bounding box center [861, 212] width 45 height 14
type input "2000"
click at [898, 213] on button "add" at bounding box center [902, 212] width 25 height 18
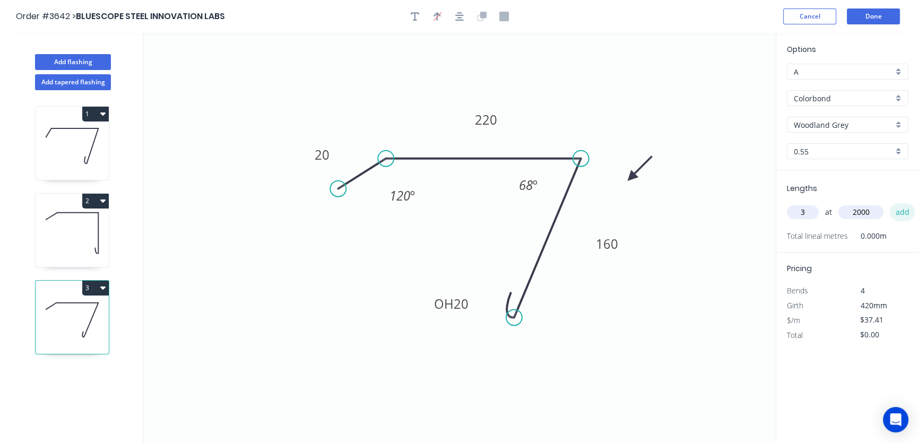
type input "$224.46"
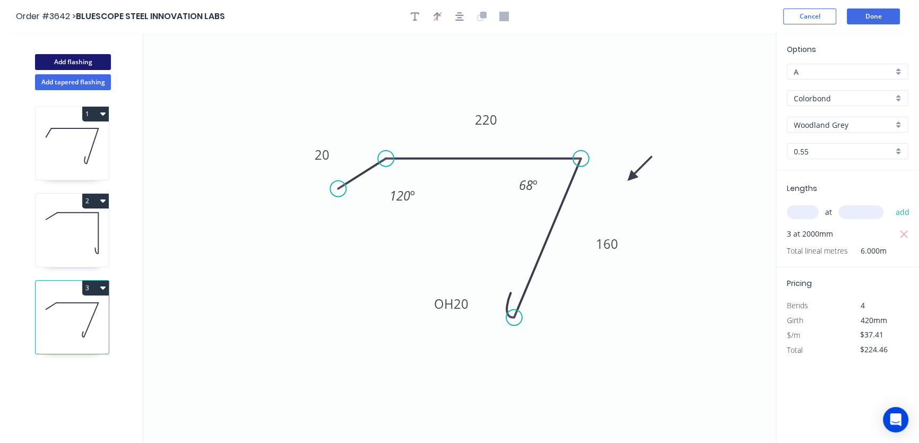
click at [70, 61] on button "Add flashing" at bounding box center [73, 62] width 76 height 16
type input "$0.00"
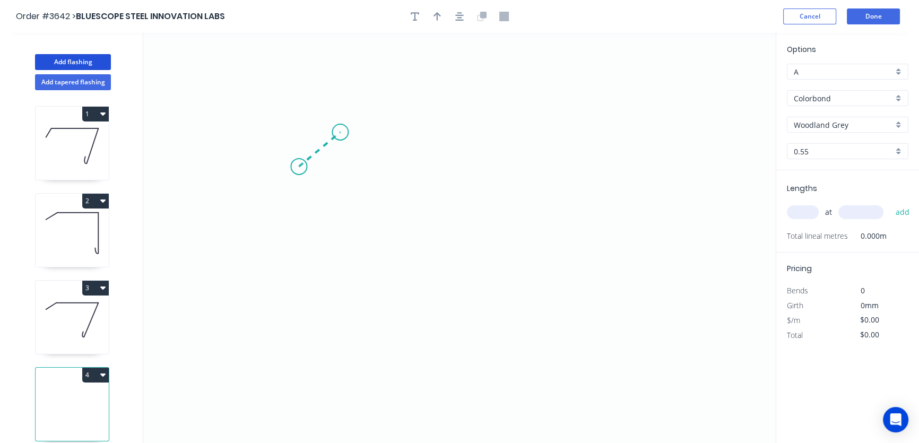
drag, startPoint x: 299, startPoint y: 167, endPoint x: 340, endPoint y: 132, distance: 53.9
click at [340, 132] on icon "0" at bounding box center [459, 238] width 633 height 410
drag, startPoint x: 342, startPoint y: 132, endPoint x: 518, endPoint y: 127, distance: 176.3
click at [518, 127] on icon "0 ?" at bounding box center [459, 238] width 633 height 410
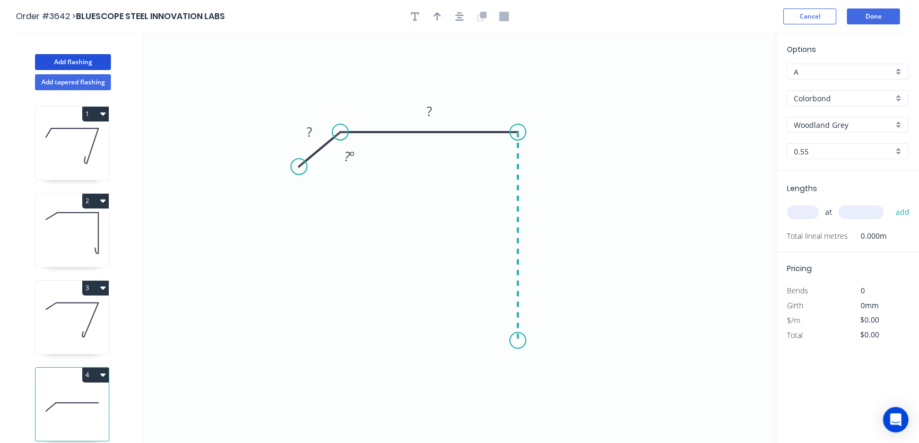
drag, startPoint x: 518, startPoint y: 127, endPoint x: 514, endPoint y: 341, distance: 214.0
click at [514, 341] on icon "0 ? ? ? º" at bounding box center [459, 238] width 633 height 410
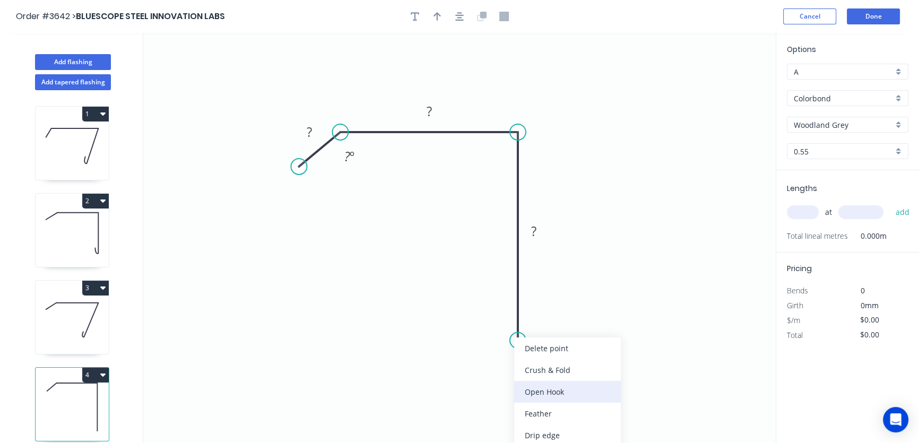
click at [541, 392] on div "Open Hook" at bounding box center [567, 392] width 107 height 22
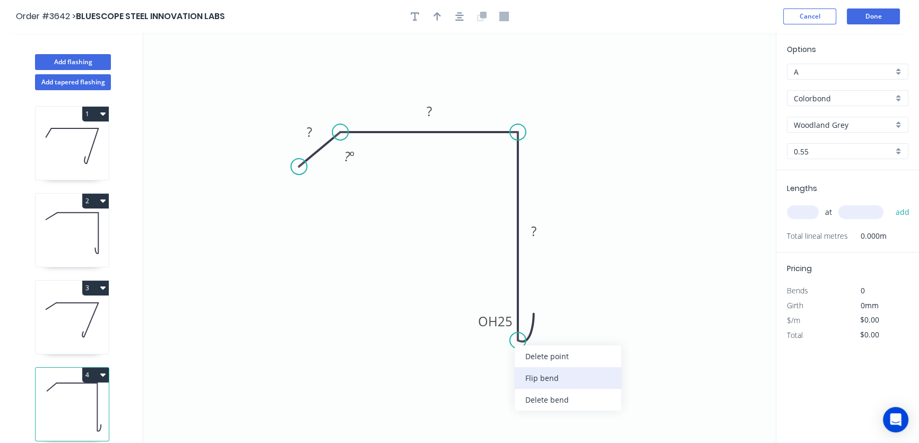
click at [531, 377] on div "Flip bend" at bounding box center [568, 378] width 107 height 22
click at [557, 323] on tspan "25" at bounding box center [550, 322] width 15 height 18
click at [542, 377] on icon "0 ? ? OH 20 ? ? º" at bounding box center [459, 238] width 633 height 410
click at [541, 334] on icon "0 ? ? OH 20 ? ? º" at bounding box center [459, 238] width 633 height 410
click at [532, 229] on tspan "?" at bounding box center [533, 231] width 5 height 18
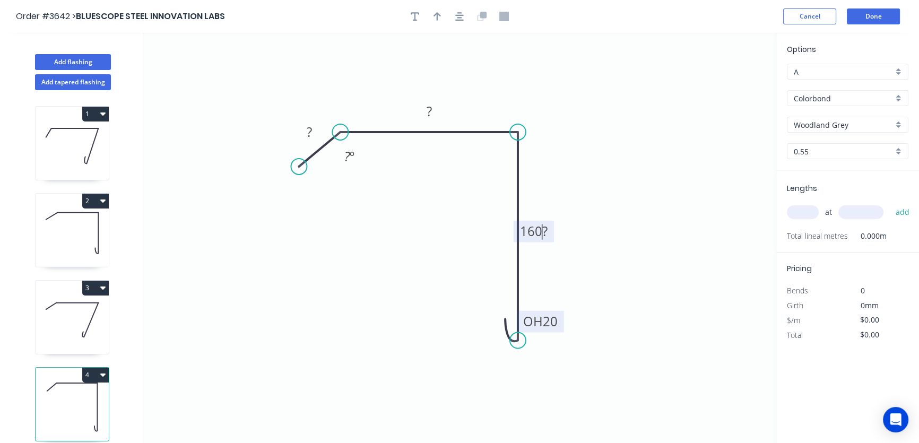
click at [554, 261] on icon "0 ? ? OH 20 160? ? º" at bounding box center [459, 238] width 633 height 410
click at [533, 230] on tspan "?" at bounding box center [533, 231] width 5 height 18
click at [429, 110] on tspan "?" at bounding box center [429, 111] width 5 height 18
click at [309, 129] on tspan "?" at bounding box center [309, 132] width 5 height 18
type input "$30.14"
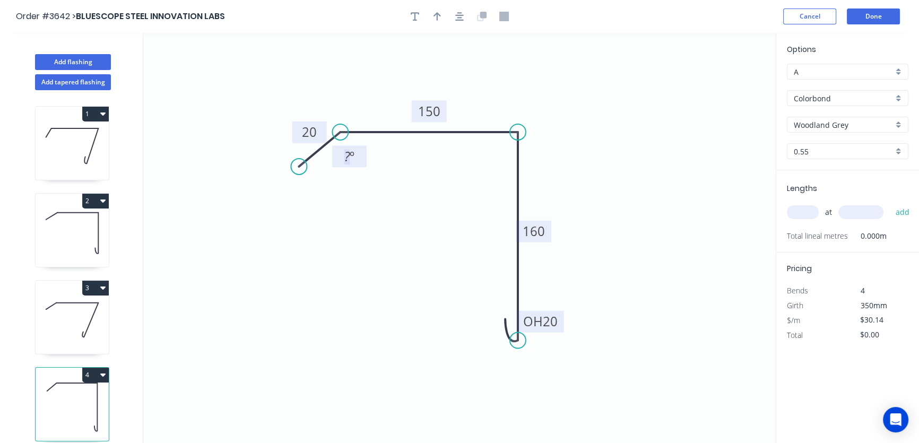
click at [346, 157] on tspan "?" at bounding box center [348, 157] width 6 height 18
click at [312, 276] on icon "0 20 150 OH 20 160 120 º" at bounding box center [459, 238] width 633 height 410
click at [462, 16] on icon "button" at bounding box center [459, 17] width 8 height 10
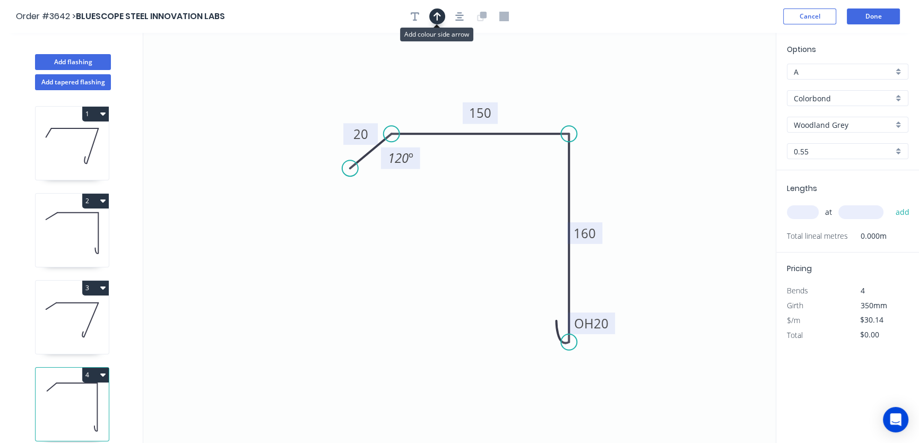
click at [437, 18] on icon "button" at bounding box center [437, 16] width 7 height 8
drag, startPoint x: 724, startPoint y: 82, endPoint x: 626, endPoint y: 158, distance: 123.0
click at [626, 158] on icon at bounding box center [627, 145] width 10 height 34
drag, startPoint x: 346, startPoint y: 133, endPoint x: 310, endPoint y: 134, distance: 35.6
click at [310, 134] on rect at bounding box center [327, 135] width 35 height 22
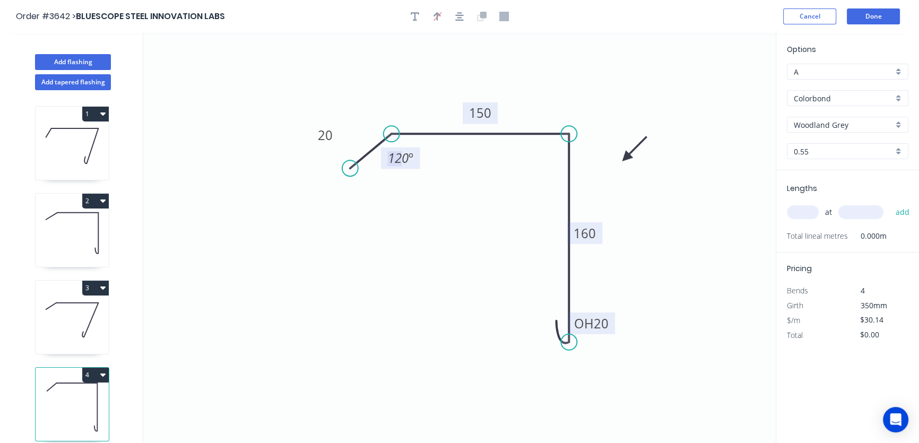
click at [402, 173] on icon "0 20 150 OH 20 160 120 º" at bounding box center [459, 238] width 633 height 410
drag, startPoint x: 401, startPoint y: 167, endPoint x: 416, endPoint y: 180, distance: 20.0
click at [416, 180] on rect at bounding box center [416, 171] width 39 height 22
drag, startPoint x: 480, startPoint y: 103, endPoint x: 483, endPoint y: 89, distance: 14.6
click at [483, 89] on rect at bounding box center [483, 100] width 35 height 22
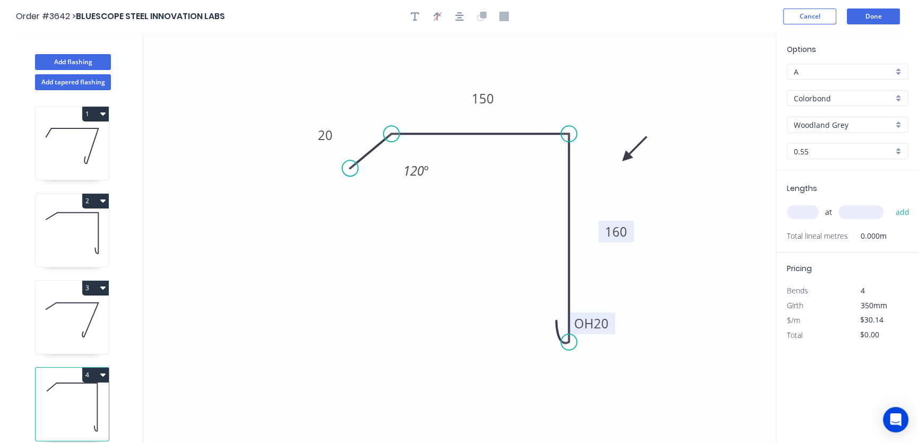
drag, startPoint x: 600, startPoint y: 233, endPoint x: 632, endPoint y: 231, distance: 31.4
click at [632, 231] on rect at bounding box center [616, 232] width 35 height 22
drag, startPoint x: 614, startPoint y: 324, endPoint x: 523, endPoint y: 338, distance: 91.8
click at [523, 338] on rect at bounding box center [500, 337] width 47 height 22
click at [794, 210] on input "text" at bounding box center [803, 212] width 32 height 14
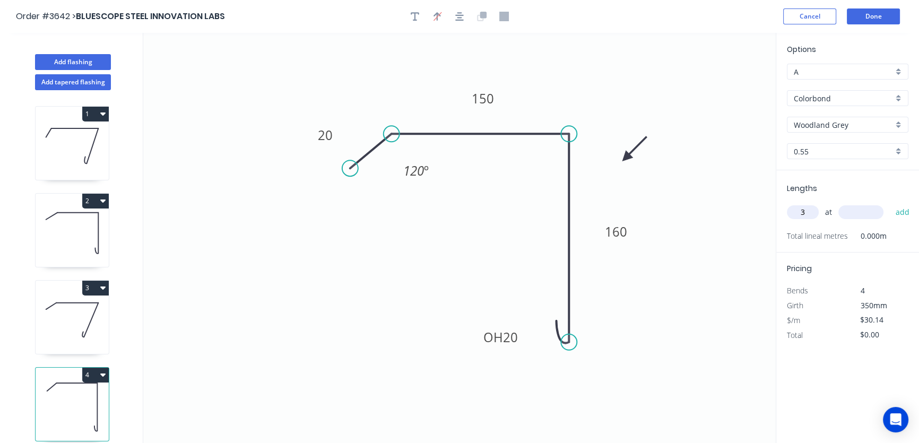
type input "3"
click at [857, 210] on input "text" at bounding box center [861, 212] width 45 height 14
type input "3000"
click at [900, 212] on button "add" at bounding box center [902, 212] width 25 height 18
type input "$271.26"
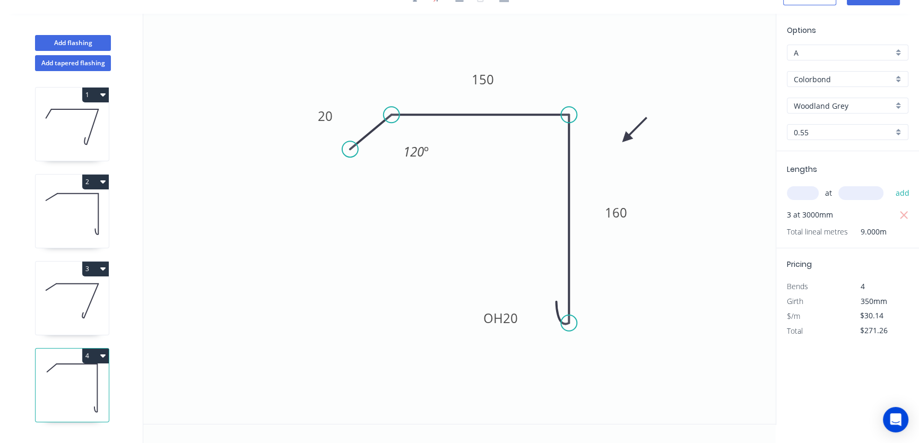
scroll to position [0, 0]
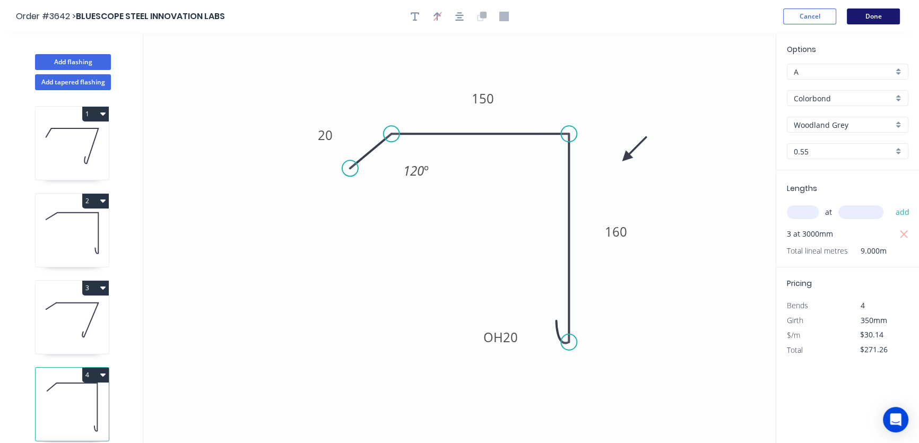
click at [881, 16] on button "Done" at bounding box center [873, 16] width 53 height 16
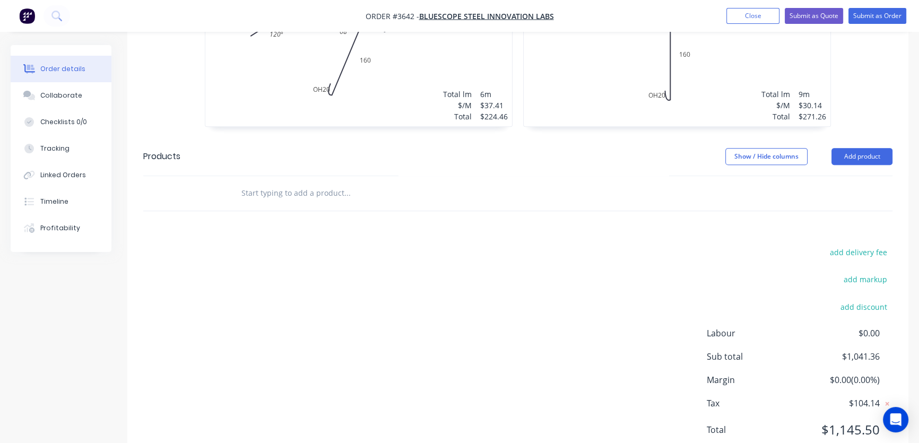
scroll to position [614, 0]
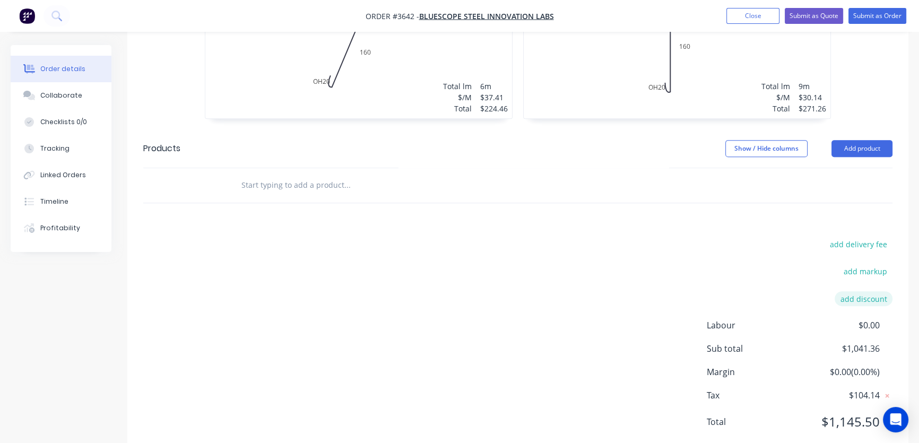
click at [857, 291] on button "add discount" at bounding box center [864, 298] width 58 height 14
type input "2"
click at [856, 295] on input at bounding box center [852, 303] width 48 height 16
type input "25"
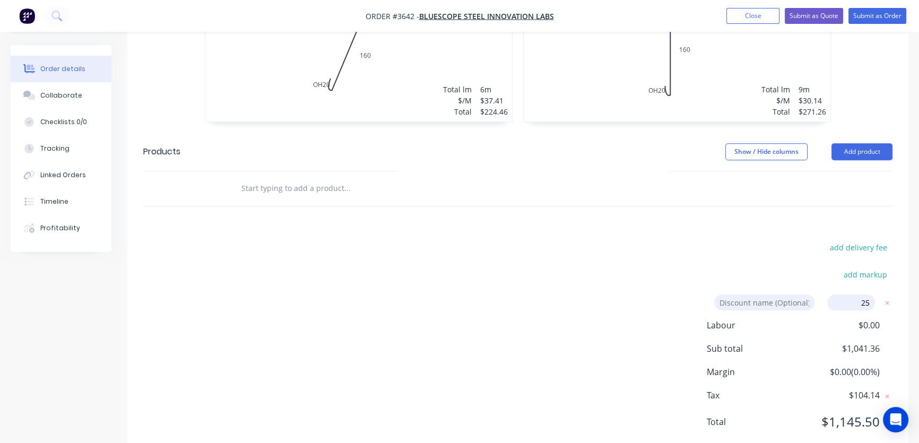
click input "submit" at bounding box center [0, 0] width 0 height 0
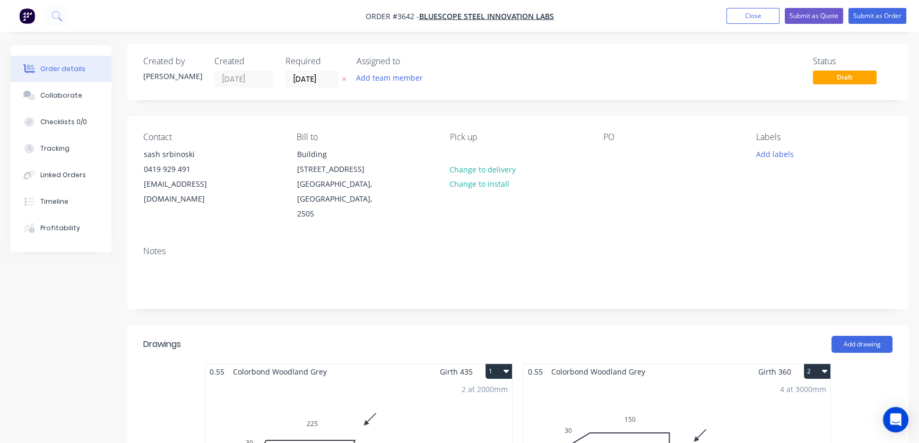
scroll to position [0, 0]
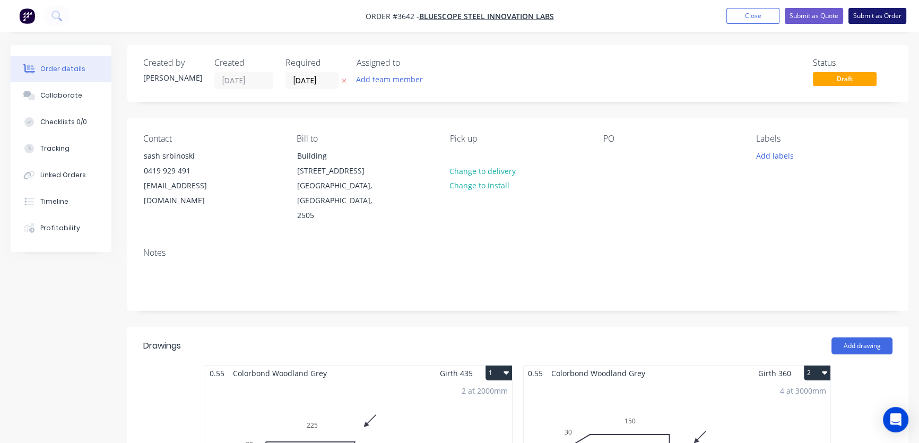
click at [875, 16] on button "Submit as Order" at bounding box center [878, 16] width 58 height 16
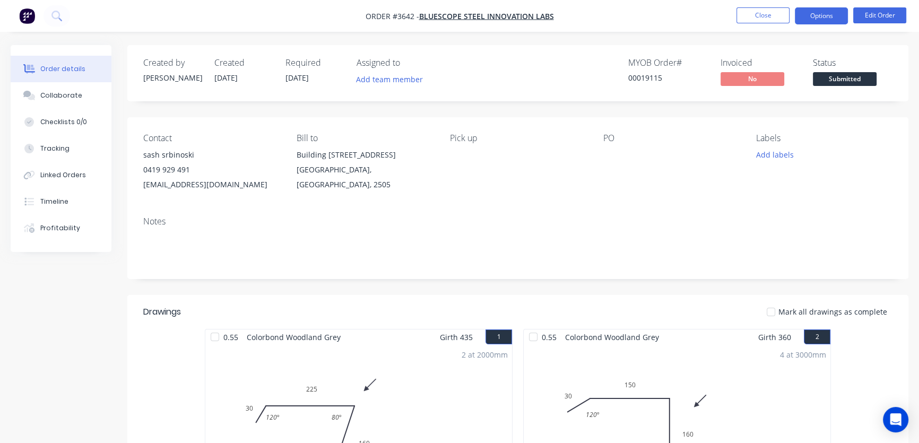
click at [824, 19] on button "Options" at bounding box center [821, 15] width 53 height 17
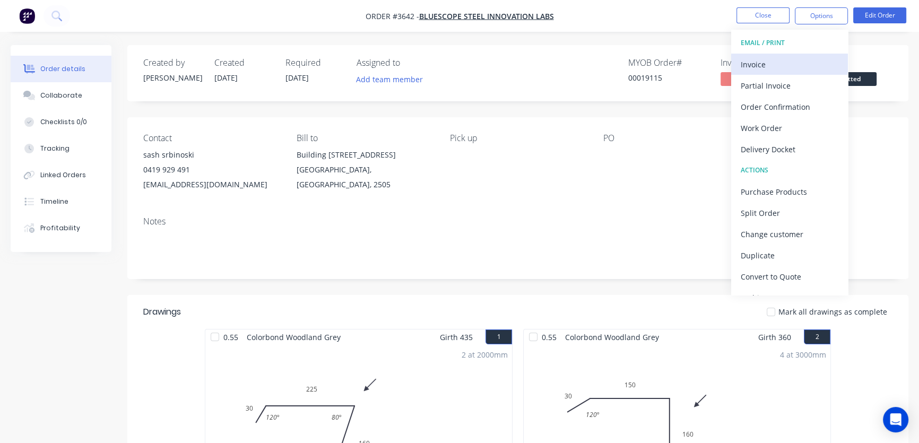
click at [767, 66] on div "Invoice" at bounding box center [790, 64] width 98 height 15
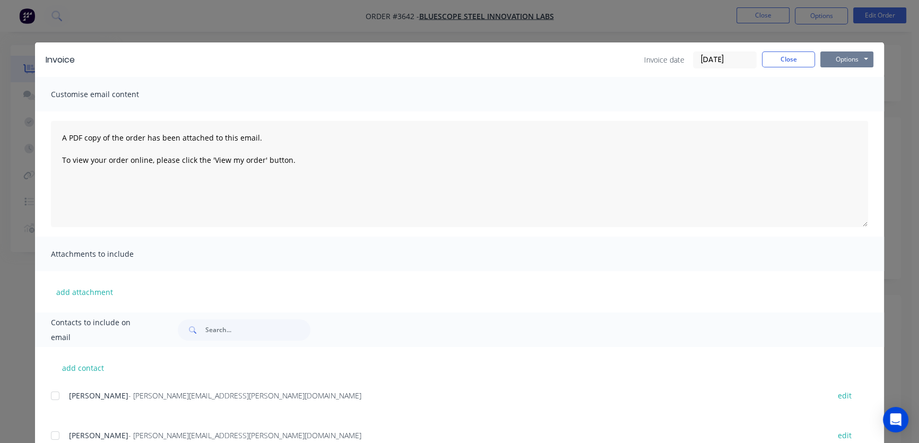
click at [834, 59] on button "Options" at bounding box center [847, 59] width 53 height 16
click at [842, 96] on button "Print" at bounding box center [855, 96] width 68 height 18
click at [787, 59] on button "Close" at bounding box center [788, 59] width 53 height 16
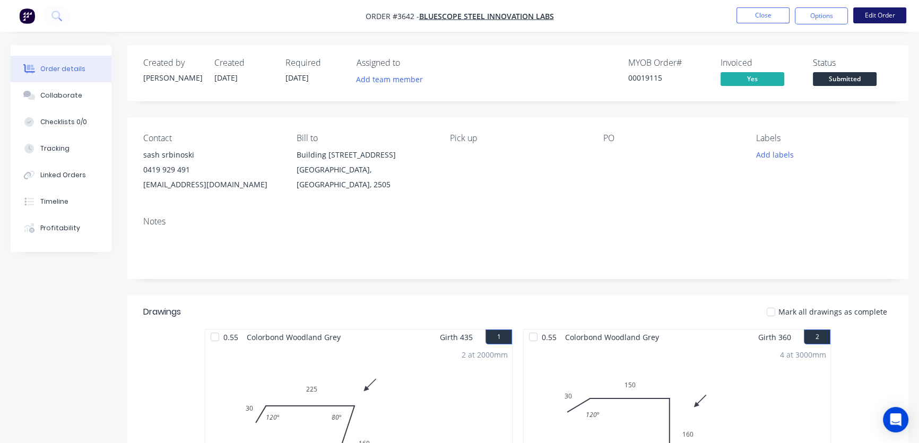
click at [874, 15] on button "Edit Order" at bounding box center [880, 15] width 53 height 16
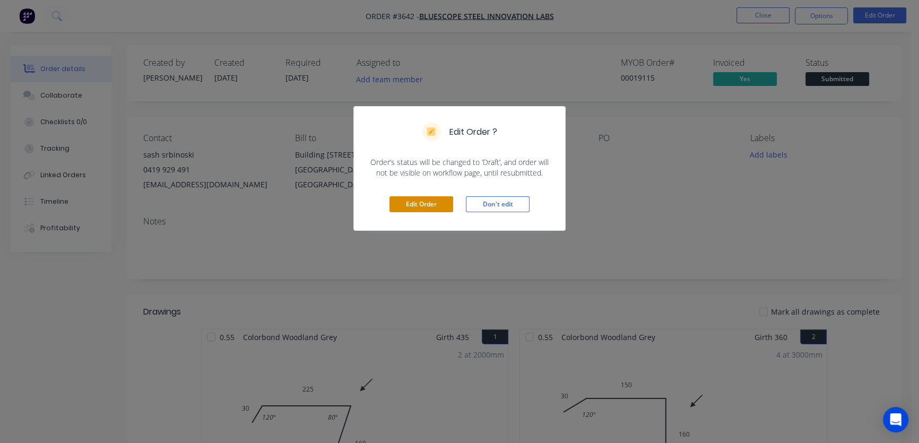
click at [426, 203] on button "Edit Order" at bounding box center [422, 204] width 64 height 16
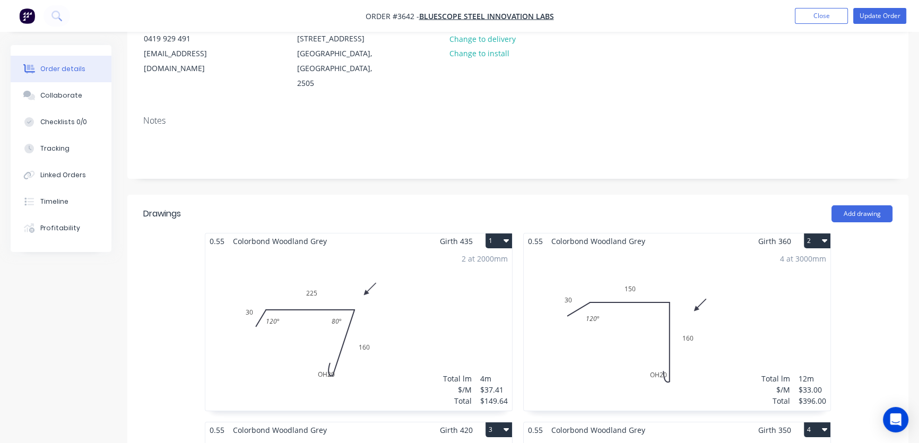
scroll to position [144, 0]
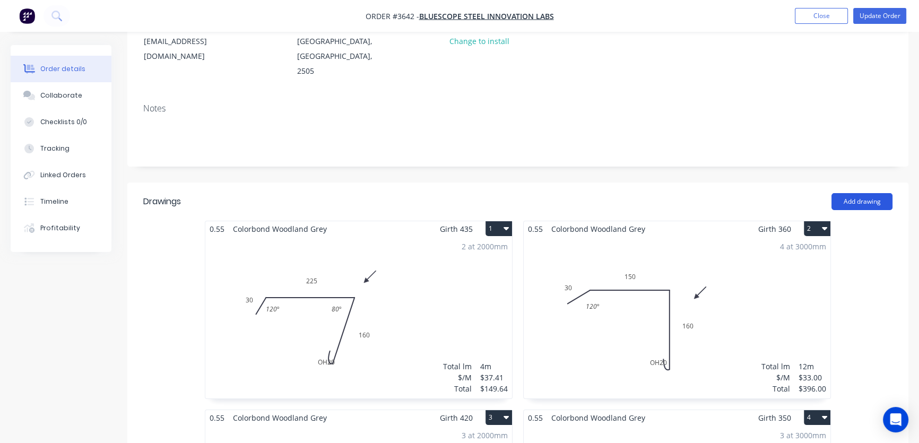
click at [860, 193] on button "Add drawing" at bounding box center [862, 201] width 61 height 17
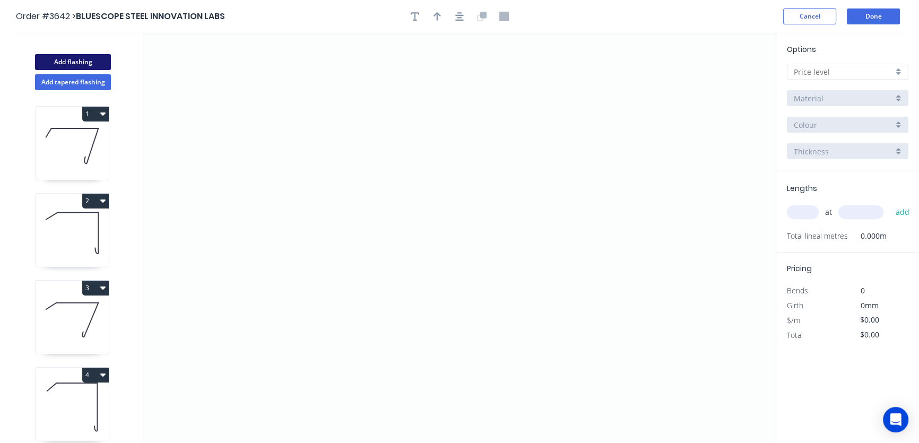
click at [63, 61] on button "Add flashing" at bounding box center [73, 62] width 76 height 16
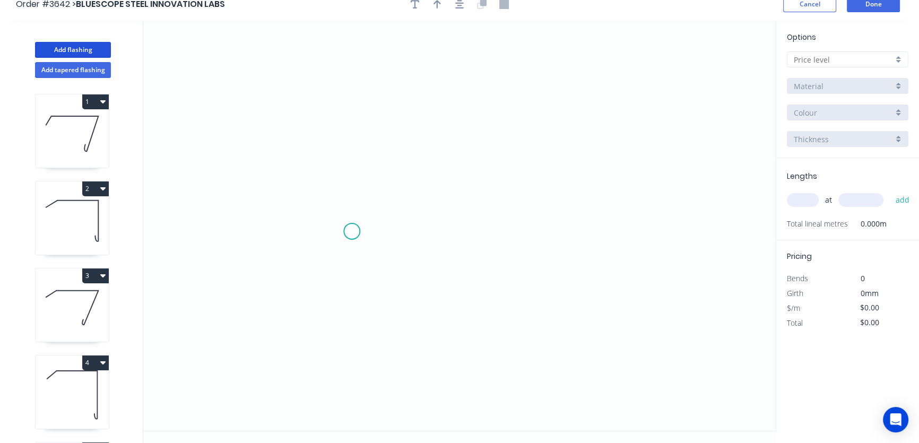
scroll to position [19, 0]
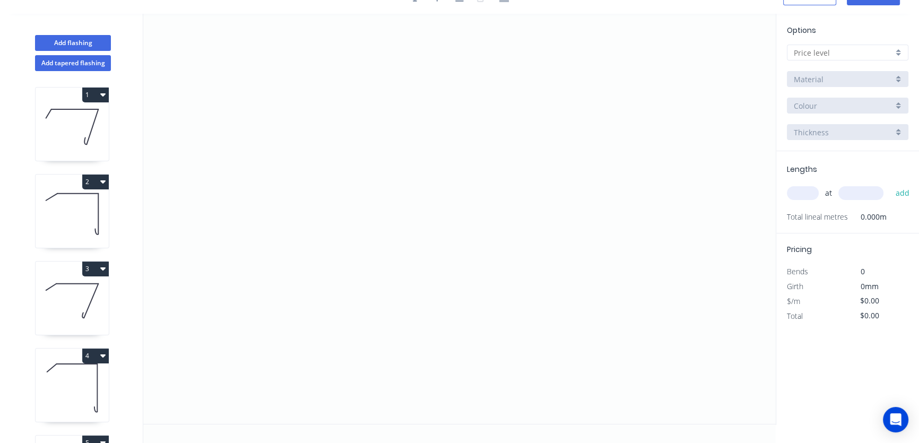
click at [897, 53] on div at bounding box center [848, 53] width 122 height 16
click at [823, 70] on div "A" at bounding box center [848, 73] width 121 height 19
type input "A"
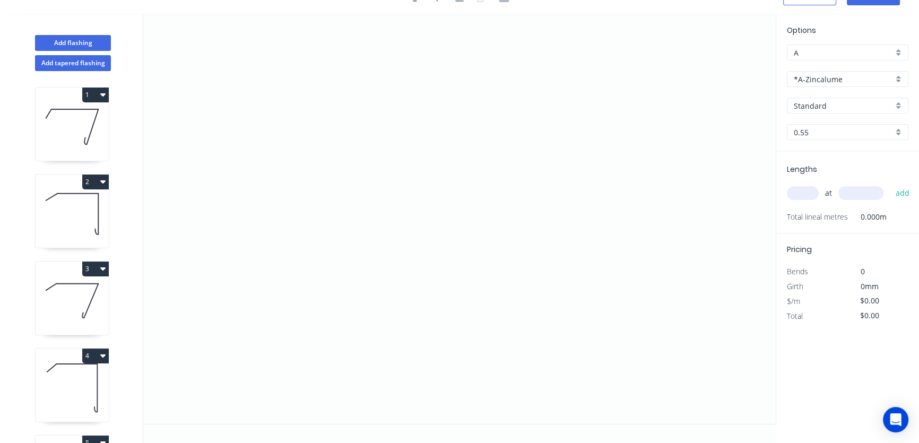
click at [898, 80] on div "*A-Zincalume" at bounding box center [848, 79] width 122 height 16
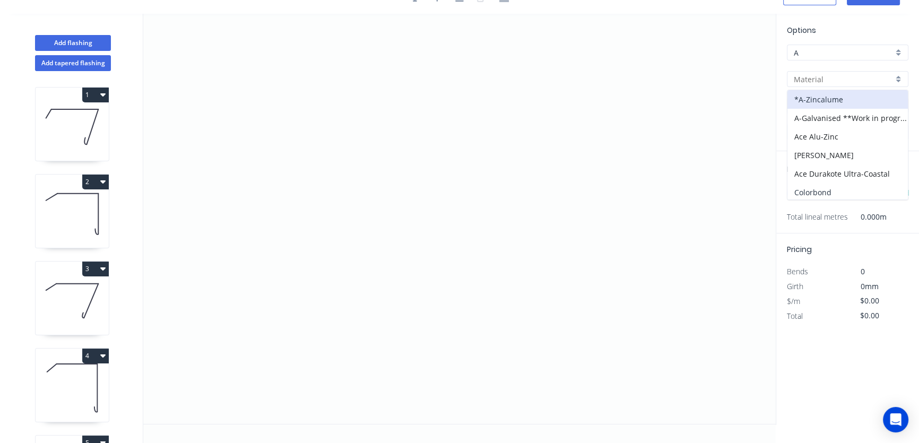
drag, startPoint x: 819, startPoint y: 191, endPoint x: 851, endPoint y: 165, distance: 41.5
click at [820, 190] on div "Colorbond" at bounding box center [848, 192] width 121 height 19
type input "Colorbond"
type input "Basalt"
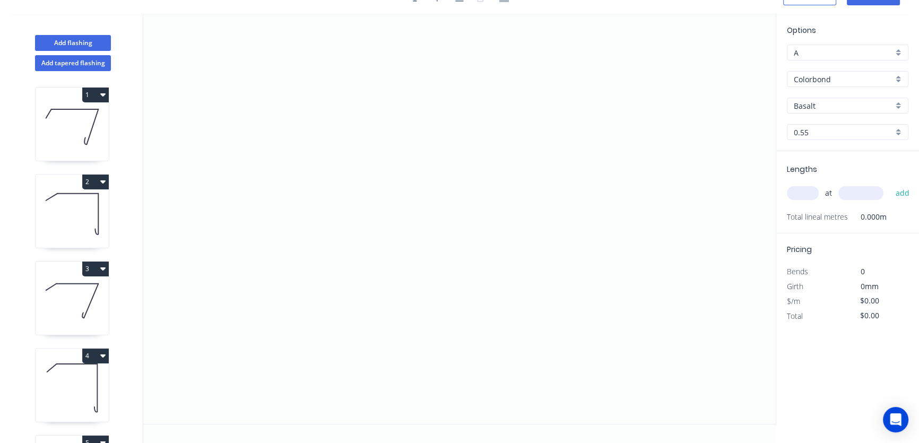
click at [901, 104] on div "Basalt" at bounding box center [848, 106] width 122 height 16
click at [822, 179] on div "Woodland Grey" at bounding box center [848, 183] width 121 height 19
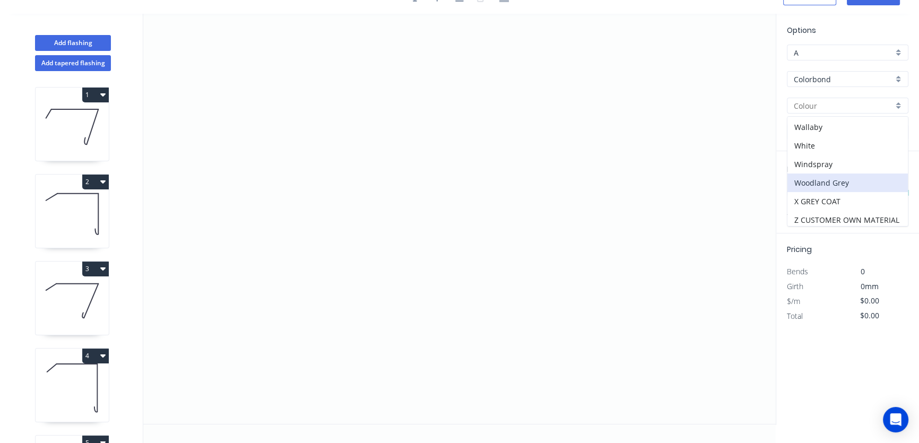
type input "Woodland Grey"
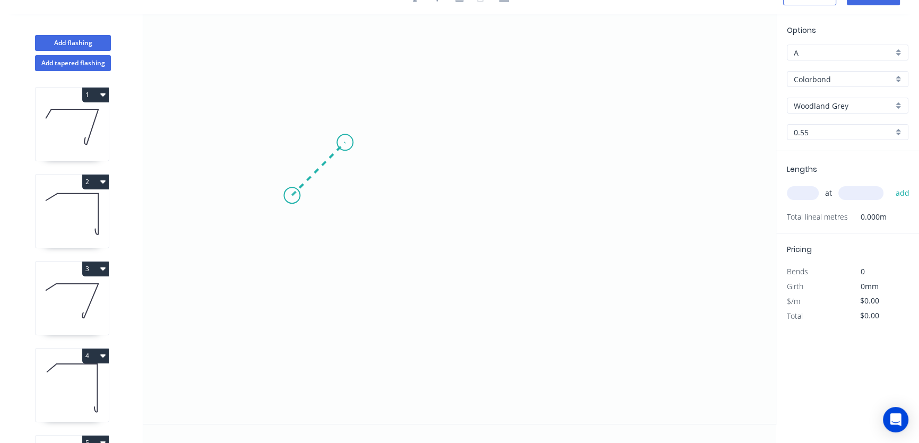
drag, startPoint x: 292, startPoint y: 195, endPoint x: 345, endPoint y: 150, distance: 70.0
click at [345, 150] on icon "0" at bounding box center [459, 219] width 633 height 410
drag, startPoint x: 345, startPoint y: 150, endPoint x: 519, endPoint y: 134, distance: 174.3
click at [519, 134] on icon "0 ?" at bounding box center [459, 219] width 633 height 410
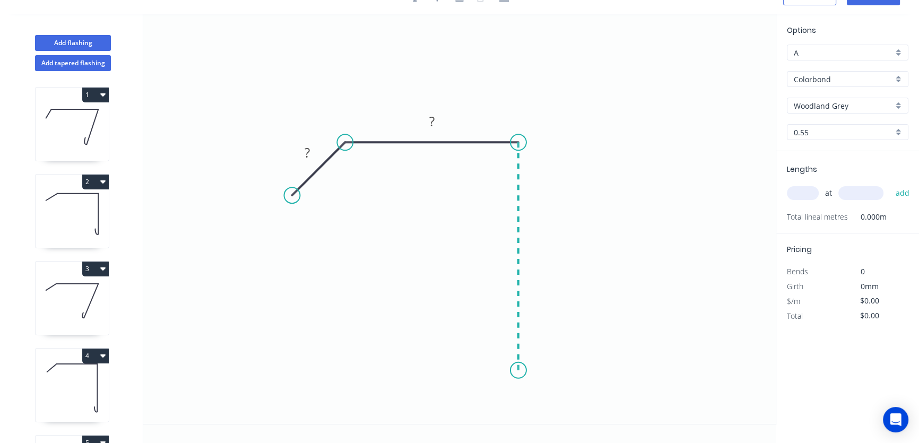
drag, startPoint x: 519, startPoint y: 134, endPoint x: 521, endPoint y: 371, distance: 236.2
click at [521, 371] on icon "0 ? ?" at bounding box center [459, 219] width 633 height 410
drag, startPoint x: 521, startPoint y: 371, endPoint x: 515, endPoint y: 371, distance: 5.9
click at [515, 371] on circle at bounding box center [519, 371] width 16 height 16
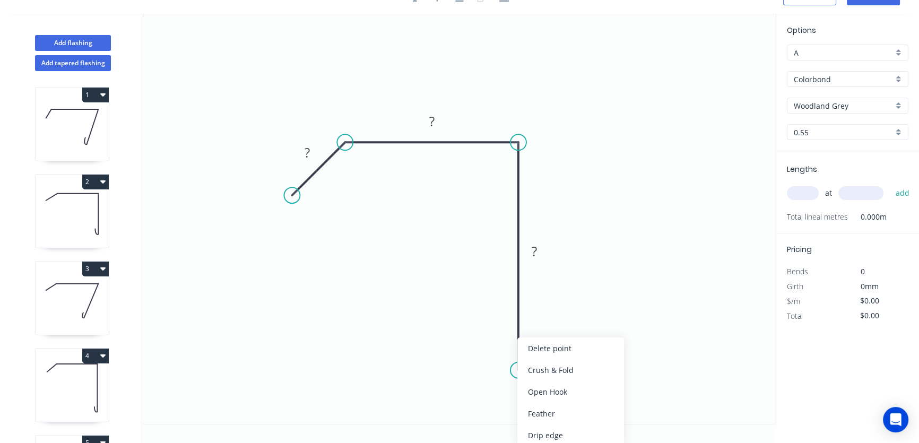
click at [540, 393] on div "Open Hook" at bounding box center [571, 392] width 107 height 22
click at [542, 406] on div "Flip bend" at bounding box center [576, 406] width 107 height 22
click at [535, 248] on tspan "?" at bounding box center [534, 252] width 5 height 18
click at [431, 121] on tspan "?" at bounding box center [431, 122] width 5 height 18
click at [452, 119] on icon "0 ? 135? OH 25 160" at bounding box center [459, 219] width 633 height 410
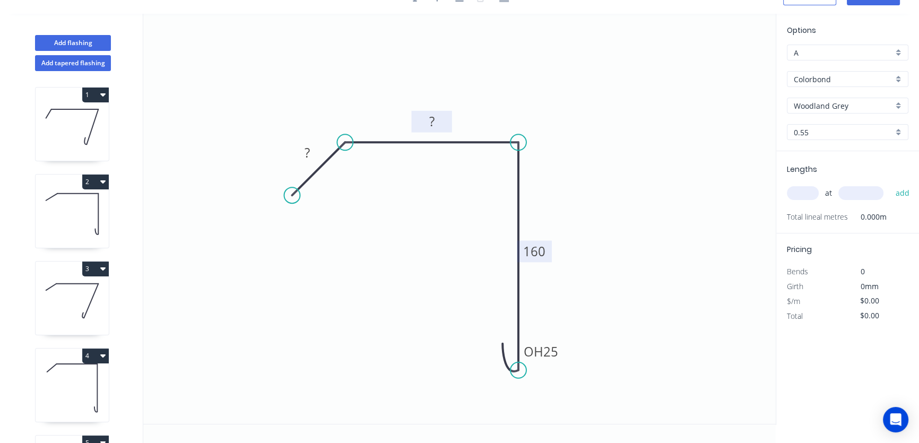
click at [430, 118] on tspan "?" at bounding box center [431, 122] width 5 height 18
click at [433, 122] on tspan "?" at bounding box center [431, 122] width 5 height 18
click at [430, 119] on tspan "?" at bounding box center [431, 122] width 5 height 18
click at [433, 121] on tspan "?" at bounding box center [431, 122] width 5 height 18
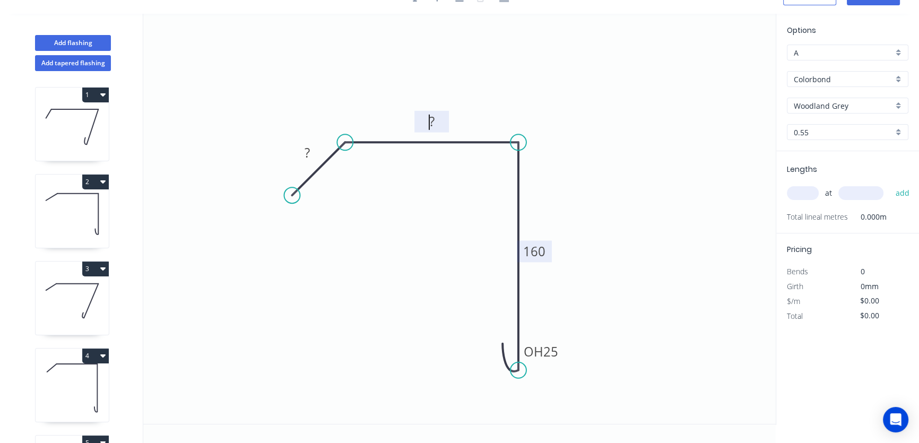
click at [433, 121] on g "?" at bounding box center [431, 122] width 21 height 18
click at [433, 119] on tspan "?" at bounding box center [431, 122] width 5 height 18
click at [431, 119] on tspan "?" at bounding box center [431, 122] width 5 height 18
click at [433, 117] on tspan "?" at bounding box center [431, 122] width 5 height 18
click at [430, 119] on tspan "?" at bounding box center [431, 122] width 5 height 18
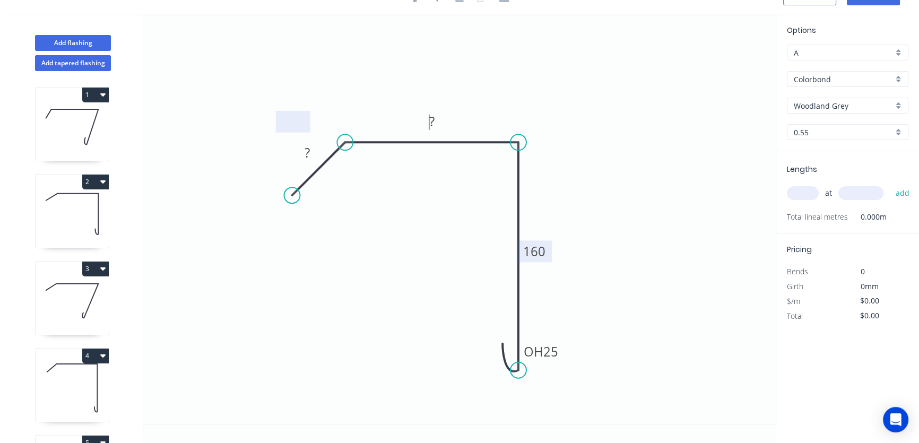
click at [431, 120] on tspan "?" at bounding box center [431, 122] width 5 height 18
click at [431, 119] on tspan "?" at bounding box center [431, 122] width 5 height 18
click at [470, 98] on icon "0 ? ? OH 25 160" at bounding box center [459, 219] width 633 height 410
click at [432, 120] on tspan "?" at bounding box center [431, 122] width 5 height 18
click at [306, 150] on tspan "?" at bounding box center [307, 153] width 5 height 18
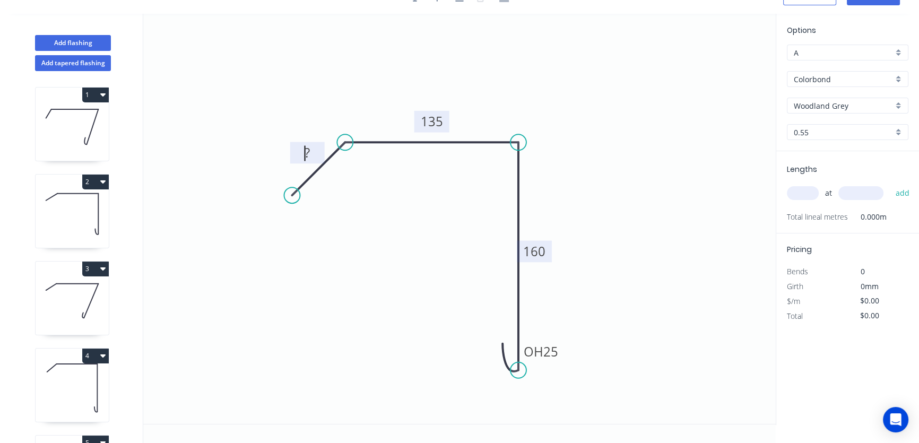
click at [305, 152] on tspan "?" at bounding box center [307, 153] width 5 height 18
click at [307, 150] on tspan "?" at bounding box center [307, 153] width 5 height 18
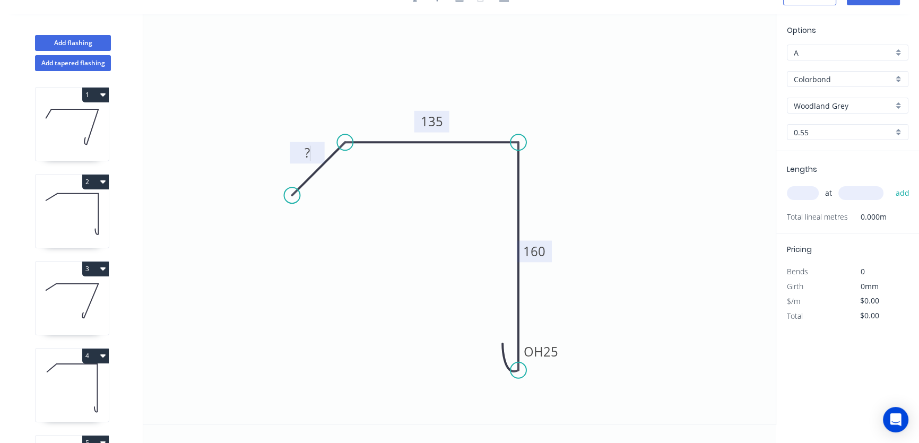
click at [307, 150] on tspan "?" at bounding box center [307, 153] width 5 height 18
click at [306, 153] on tspan "?" at bounding box center [307, 153] width 5 height 18
click at [311, 126] on icon "0 ? 135 OH 25 160" at bounding box center [459, 219] width 633 height 410
click at [306, 151] on tspan "?" at bounding box center [307, 153] width 5 height 18
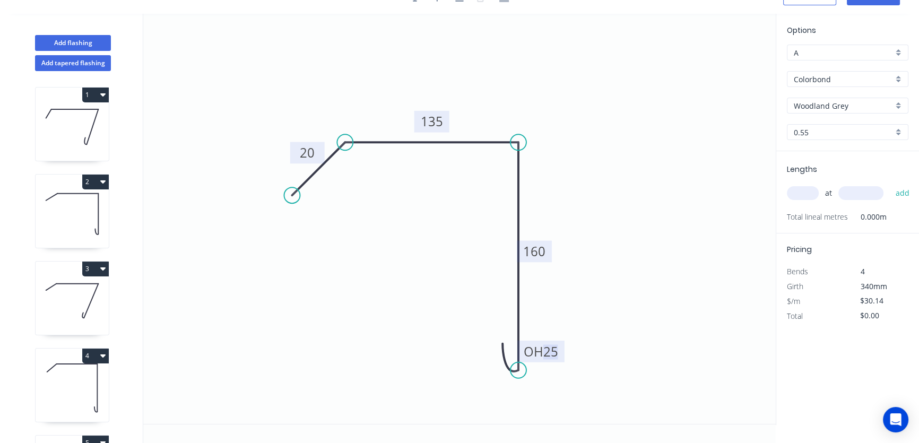
click at [557, 350] on tspan "25" at bounding box center [551, 351] width 15 height 18
drag, startPoint x: 561, startPoint y: 435, endPoint x: 562, endPoint y: 426, distance: 9.2
click at [562, 431] on div "0 20 135 OH 20 160" at bounding box center [459, 229] width 633 height 430
click at [323, 210] on div "Delete point" at bounding box center [344, 211] width 107 height 22
drag, startPoint x: 342, startPoint y: 141, endPoint x: 332, endPoint y: 147, distance: 11.7
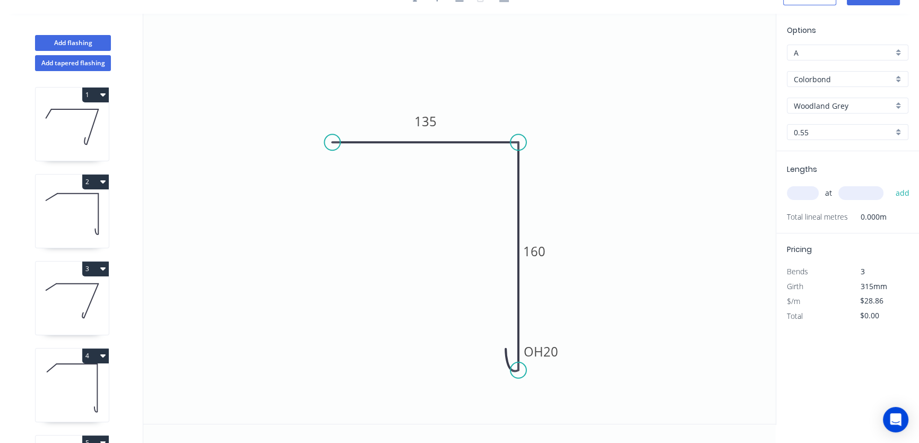
click at [332, 147] on circle at bounding box center [332, 142] width 16 height 16
click at [331, 142] on circle at bounding box center [332, 142] width 16 height 16
drag, startPoint x: 331, startPoint y: 141, endPoint x: 294, endPoint y: 197, distance: 67.0
click at [294, 197] on icon "0 135 OH 20 160" at bounding box center [459, 219] width 633 height 410
click at [298, 153] on tspan "?" at bounding box center [300, 156] width 5 height 18
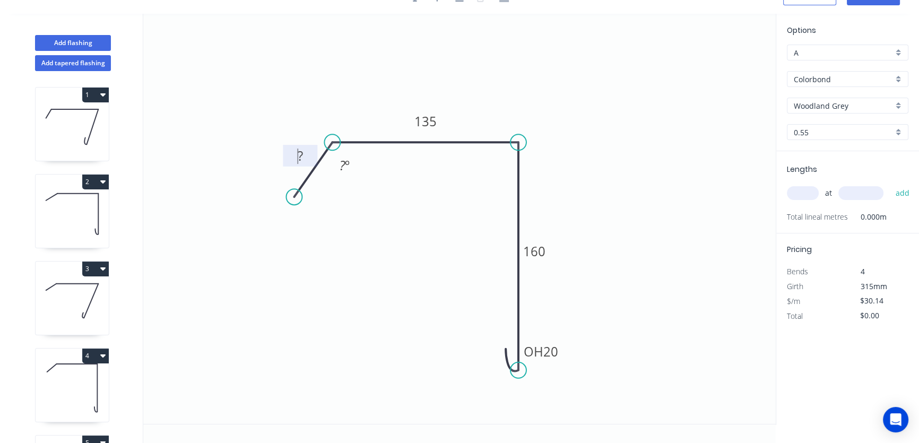
click at [300, 152] on tspan "?" at bounding box center [300, 156] width 5 height 18
click at [298, 154] on tspan "?" at bounding box center [300, 156] width 5 height 18
click at [300, 132] on icon "0 ? 135 OH 20 160 ? º" at bounding box center [459, 219] width 633 height 410
click at [298, 153] on tspan "?" at bounding box center [300, 156] width 5 height 18
drag, startPoint x: 312, startPoint y: 84, endPoint x: 309, endPoint y: 97, distance: 13.0
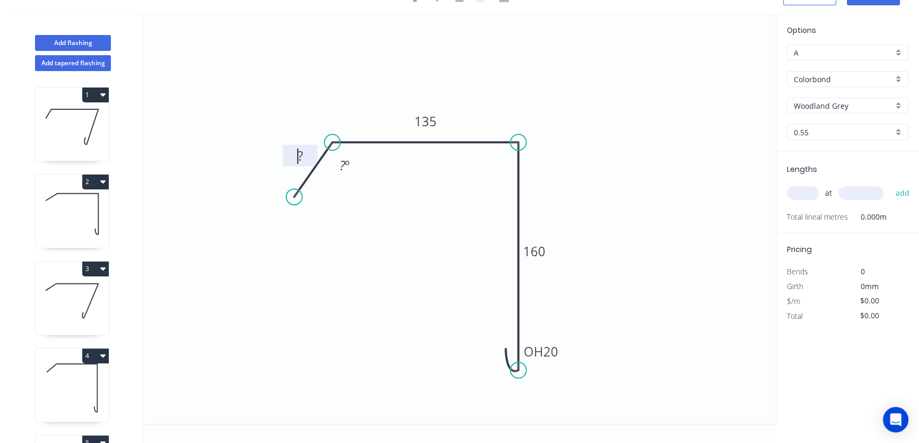
click at [312, 88] on icon "0 ? 135 OH 20 160 ? º" at bounding box center [459, 219] width 633 height 410
click at [299, 153] on tspan "?" at bounding box center [300, 156] width 5 height 18
type input "$30.14"
click at [343, 162] on tspan "?" at bounding box center [343, 166] width 6 height 18
drag, startPoint x: 350, startPoint y: 285, endPoint x: 366, endPoint y: 268, distance: 23.3
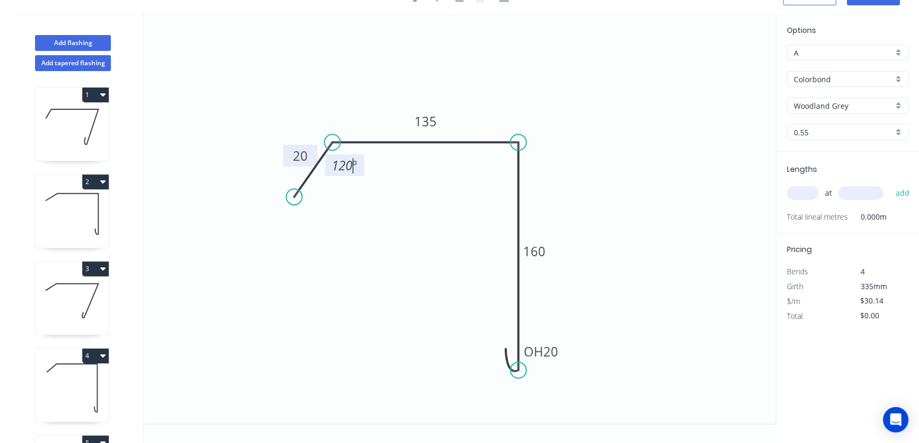
click at [351, 284] on icon "0 20 135 OH 20 160 120 º" at bounding box center [459, 219] width 633 height 410
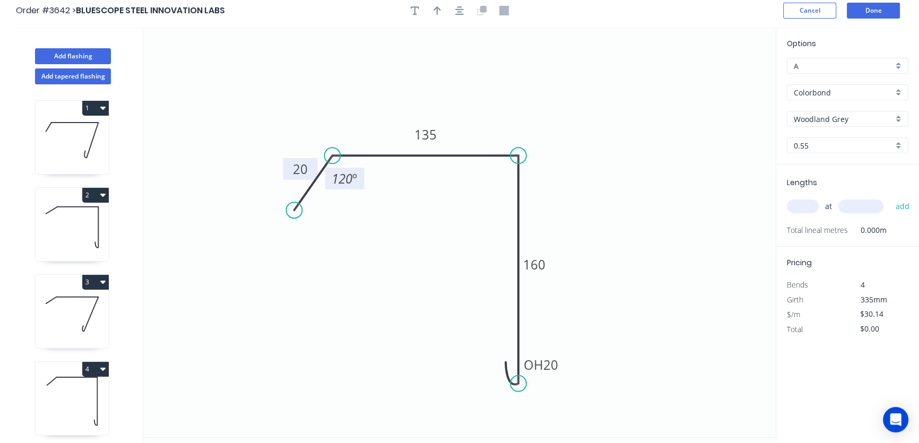
scroll to position [0, 0]
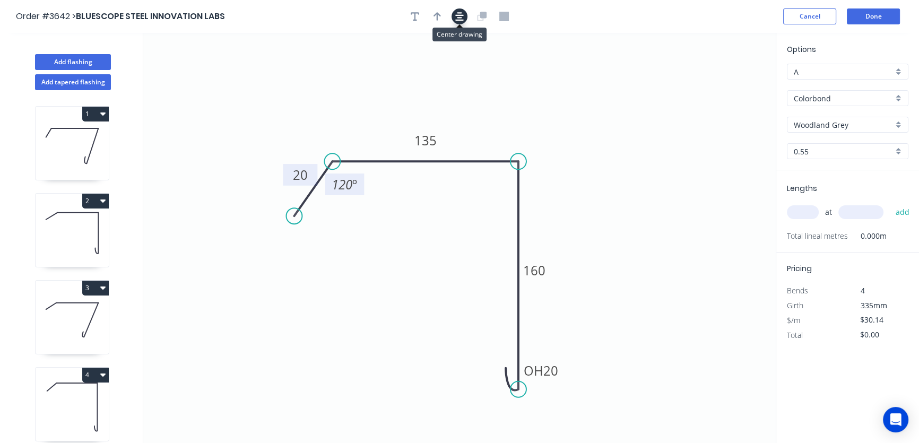
click at [457, 17] on icon "button" at bounding box center [459, 17] width 8 height 10
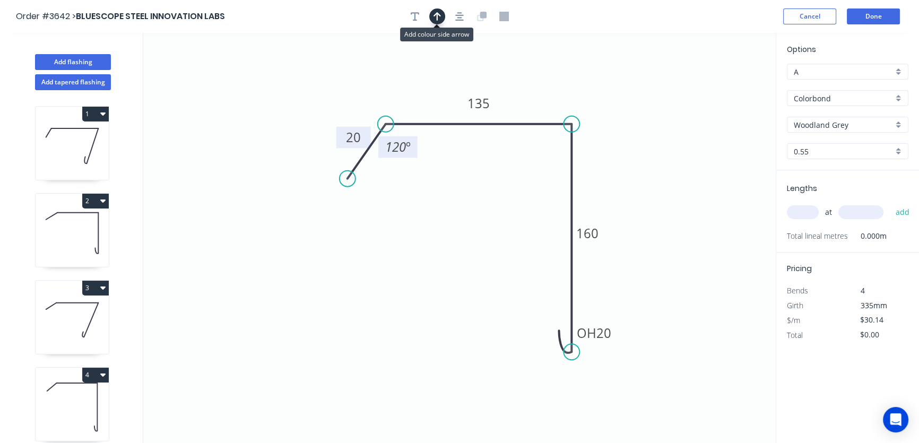
click at [435, 20] on icon "button" at bounding box center [437, 17] width 7 height 10
drag, startPoint x: 723, startPoint y: 82, endPoint x: 673, endPoint y: 215, distance: 142.0
click at [672, 216] on icon at bounding box center [669, 213] width 10 height 34
drag, startPoint x: 673, startPoint y: 212, endPoint x: 660, endPoint y: 141, distance: 72.2
click at [660, 141] on icon at bounding box center [668, 132] width 31 height 31
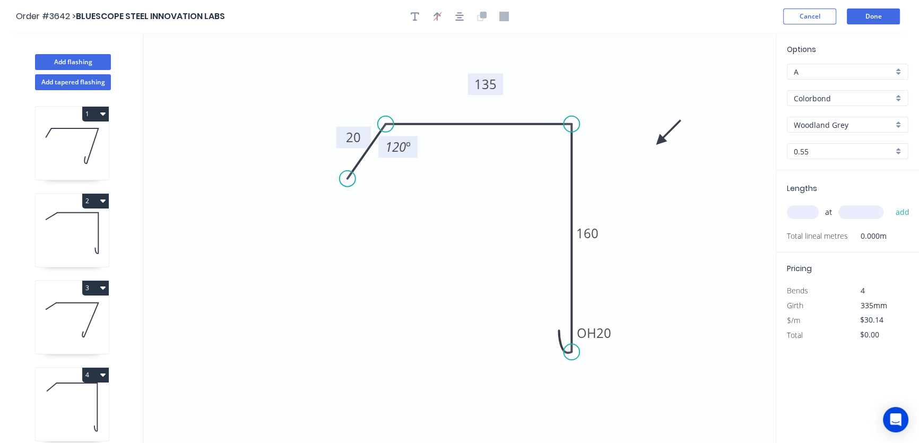
drag, startPoint x: 479, startPoint y: 93, endPoint x: 486, endPoint y: 73, distance: 20.8
click at [486, 73] on rect at bounding box center [485, 84] width 35 height 22
drag, startPoint x: 339, startPoint y: 131, endPoint x: 295, endPoint y: 131, distance: 44.6
click at [295, 130] on rect at bounding box center [311, 137] width 35 height 22
drag, startPoint x: 402, startPoint y: 156, endPoint x: 413, endPoint y: 178, distance: 24.9
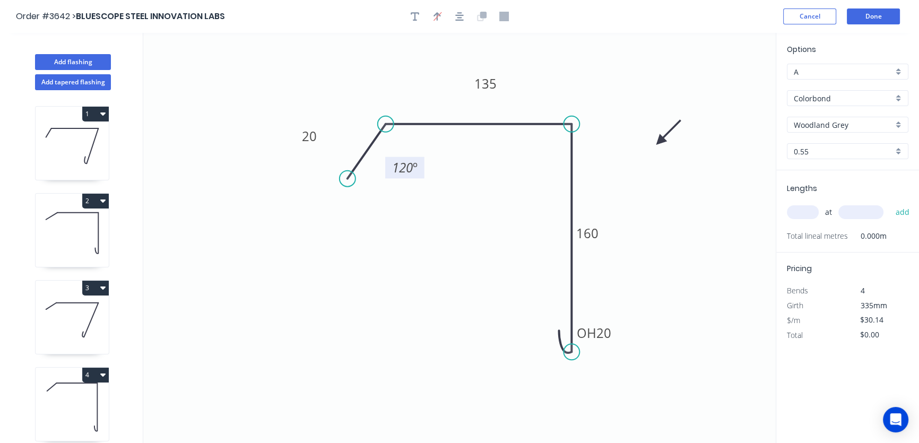
click at [411, 178] on rect at bounding box center [404, 168] width 39 height 22
drag, startPoint x: 605, startPoint y: 232, endPoint x: 644, endPoint y: 231, distance: 39.3
click at [644, 231] on icon "0 20 135 OH 20 160 120 º" at bounding box center [459, 238] width 633 height 410
drag, startPoint x: 573, startPoint y: 332, endPoint x: 478, endPoint y: 341, distance: 96.0
click at [478, 341] on rect at bounding box center [498, 343] width 47 height 22
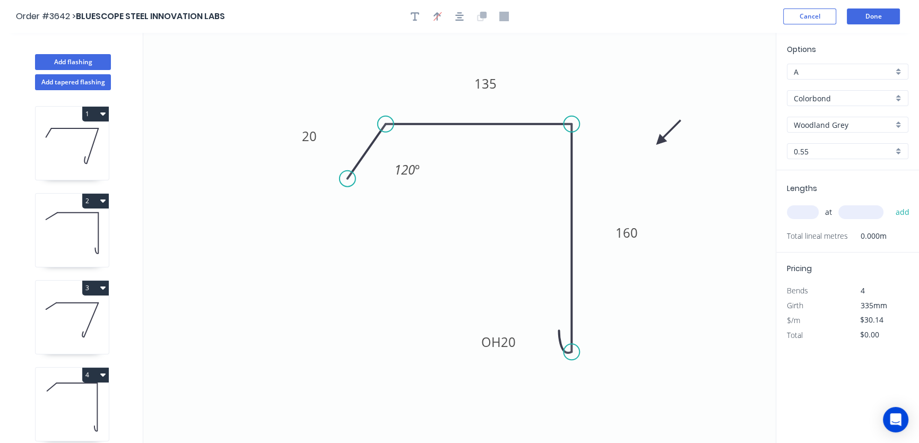
click at [804, 213] on input "text" at bounding box center [803, 212] width 32 height 14
type input "3"
click at [850, 211] on input "text" at bounding box center [861, 212] width 45 height 14
type input "3000"
click at [906, 211] on button "add" at bounding box center [902, 212] width 25 height 18
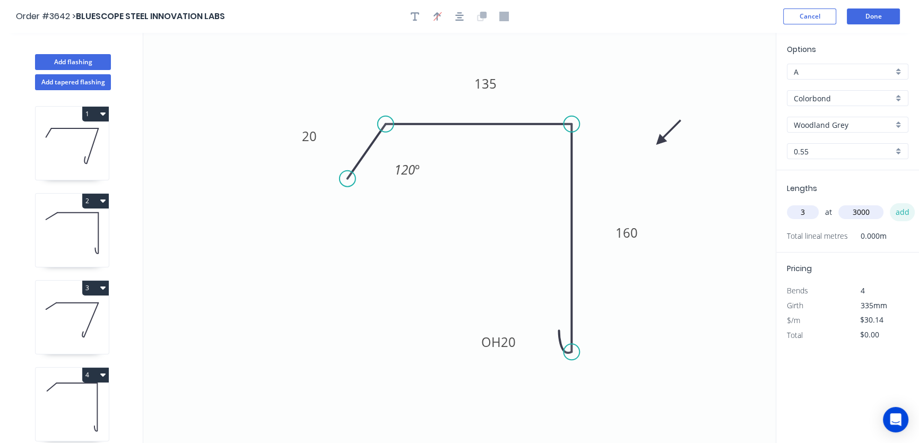
type input "$271.26"
click at [871, 14] on button "Done" at bounding box center [873, 16] width 53 height 16
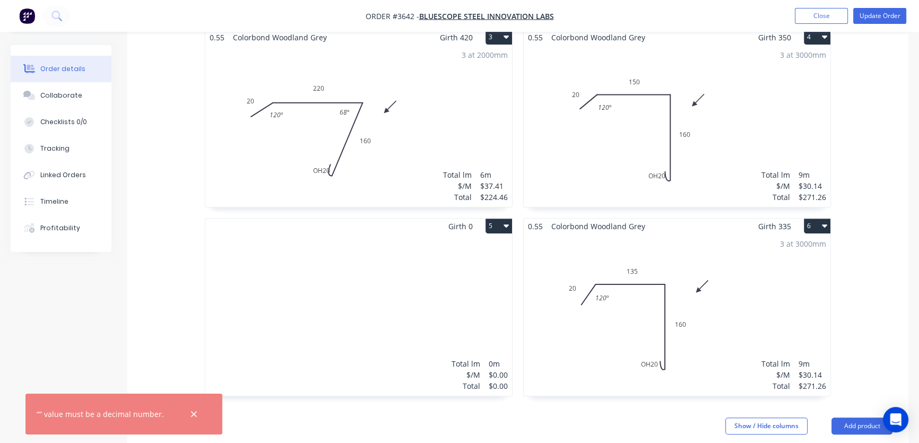
scroll to position [531, 0]
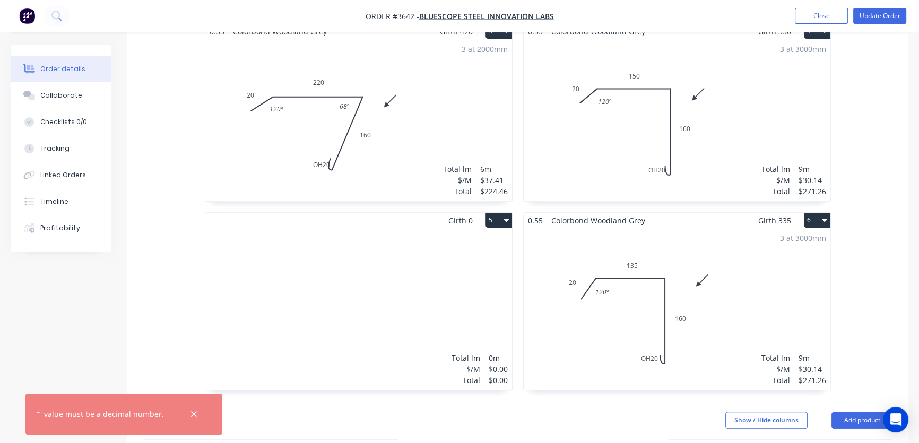
drag, startPoint x: 475, startPoint y: 227, endPoint x: 188, endPoint y: 410, distance: 340.5
click at [191, 412] on icon "button" at bounding box center [194, 415] width 7 height 10
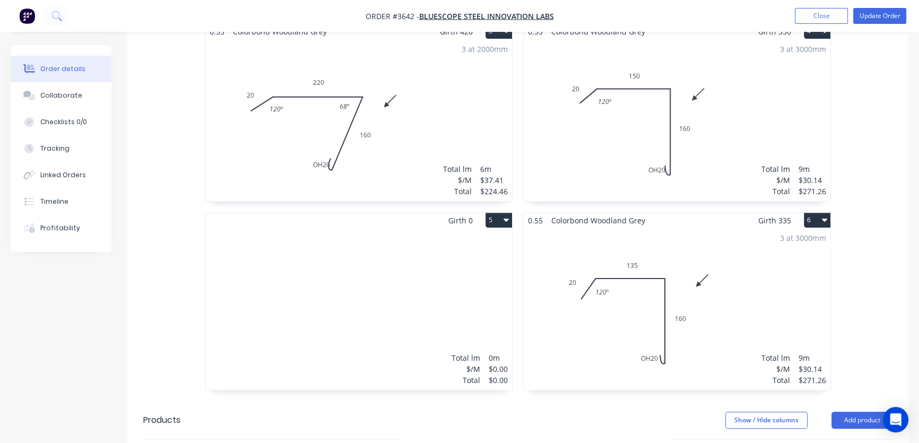
click at [496, 213] on button "5" at bounding box center [499, 220] width 27 height 15
click at [427, 281] on div "Delete" at bounding box center [462, 288] width 82 height 15
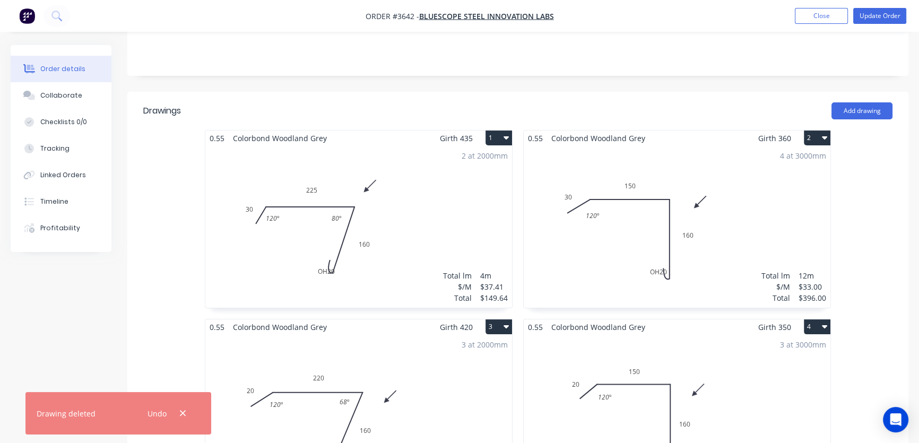
scroll to position [193, 0]
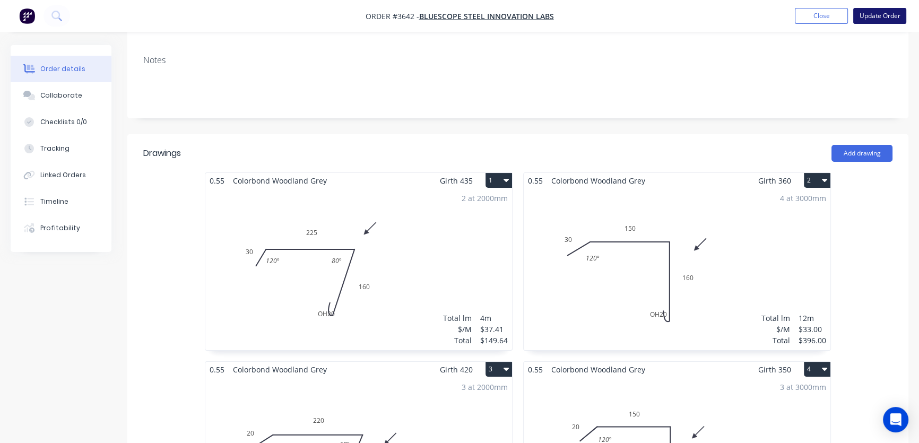
click at [871, 15] on button "Update Order" at bounding box center [880, 16] width 53 height 16
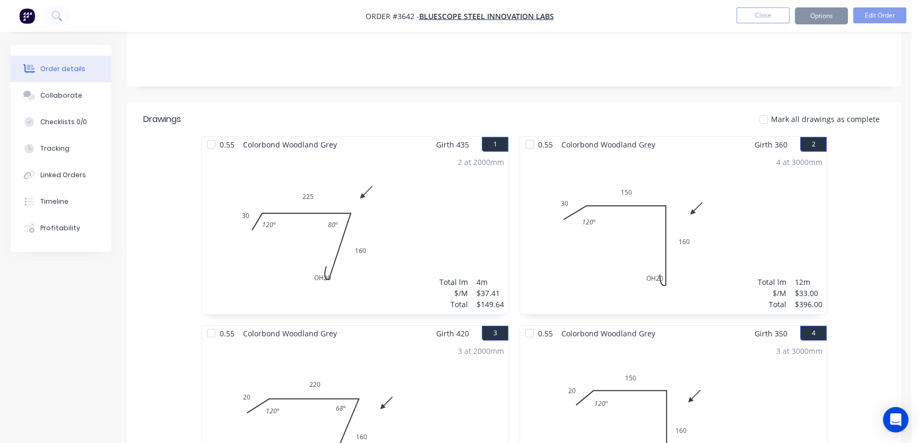
scroll to position [0, 0]
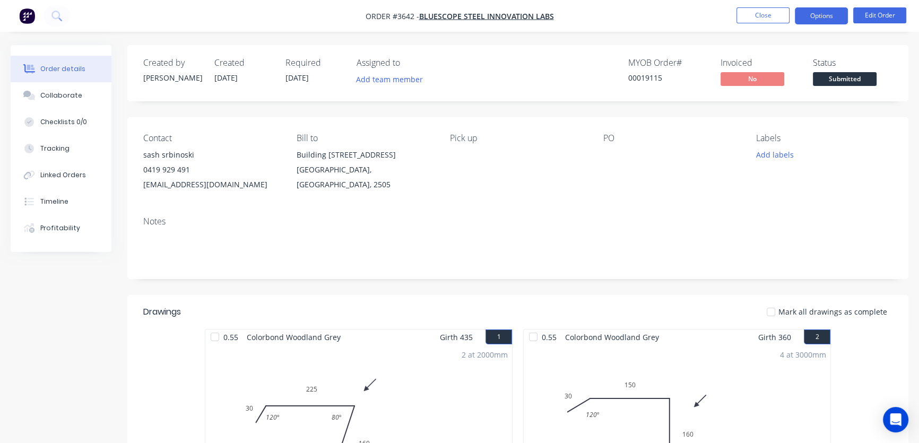
click at [835, 15] on button "Options" at bounding box center [821, 15] width 53 height 17
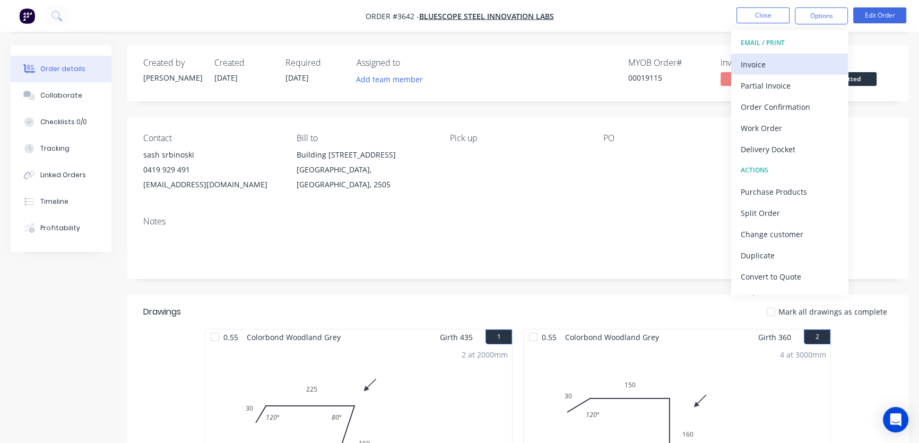
click at [761, 65] on div "Invoice" at bounding box center [790, 64] width 98 height 15
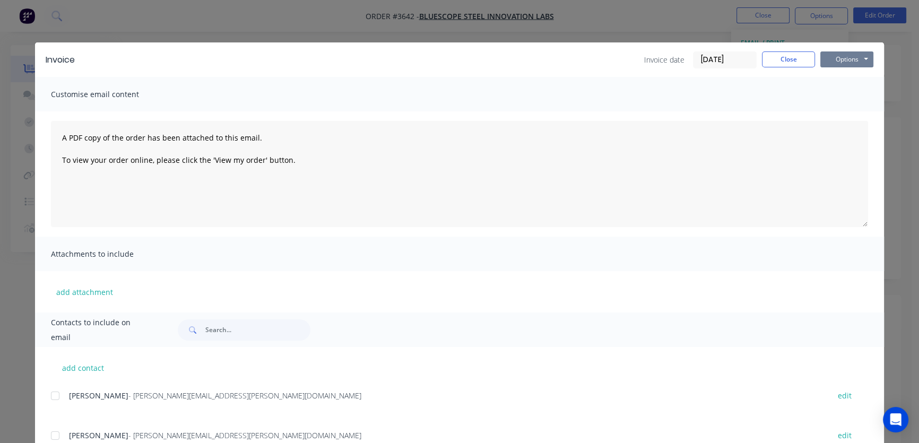
click at [845, 58] on button "Options" at bounding box center [847, 59] width 53 height 16
click at [844, 97] on button "Print" at bounding box center [855, 96] width 68 height 18
click at [785, 61] on button "Close" at bounding box center [788, 59] width 53 height 16
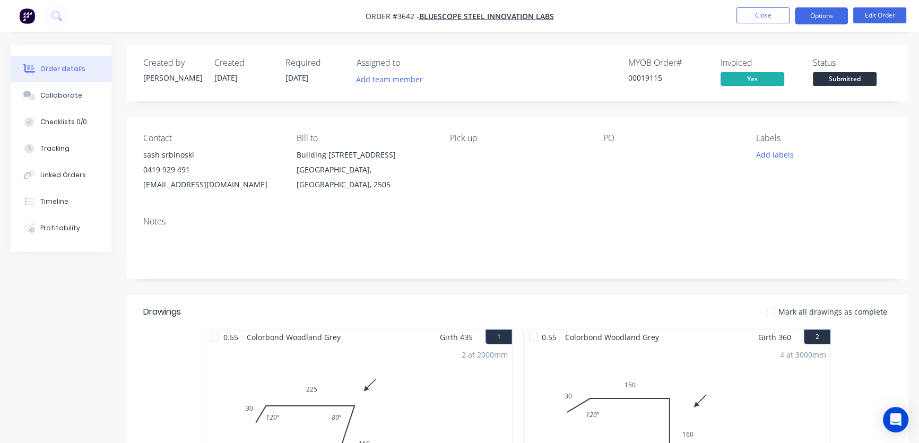
click at [822, 20] on button "Options" at bounding box center [821, 15] width 53 height 17
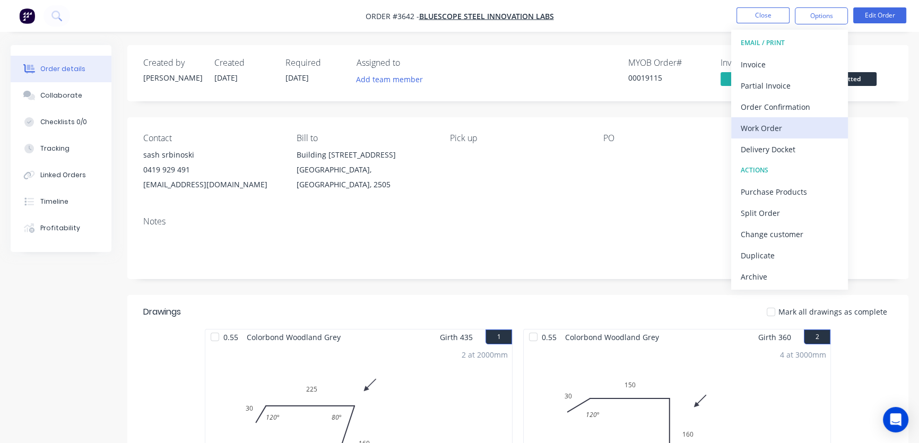
click at [762, 130] on div "Work Order" at bounding box center [790, 128] width 98 height 15
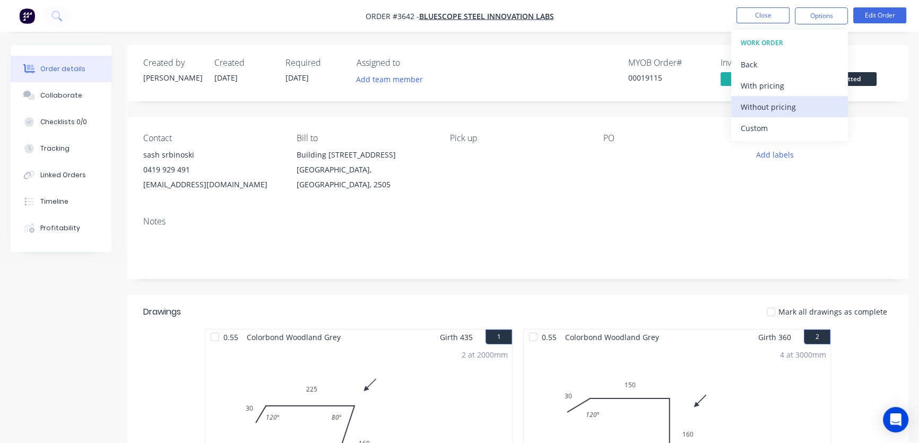
click at [764, 106] on div "Without pricing" at bounding box center [790, 106] width 98 height 15
